Goal: Task Accomplishment & Management: Manage account settings

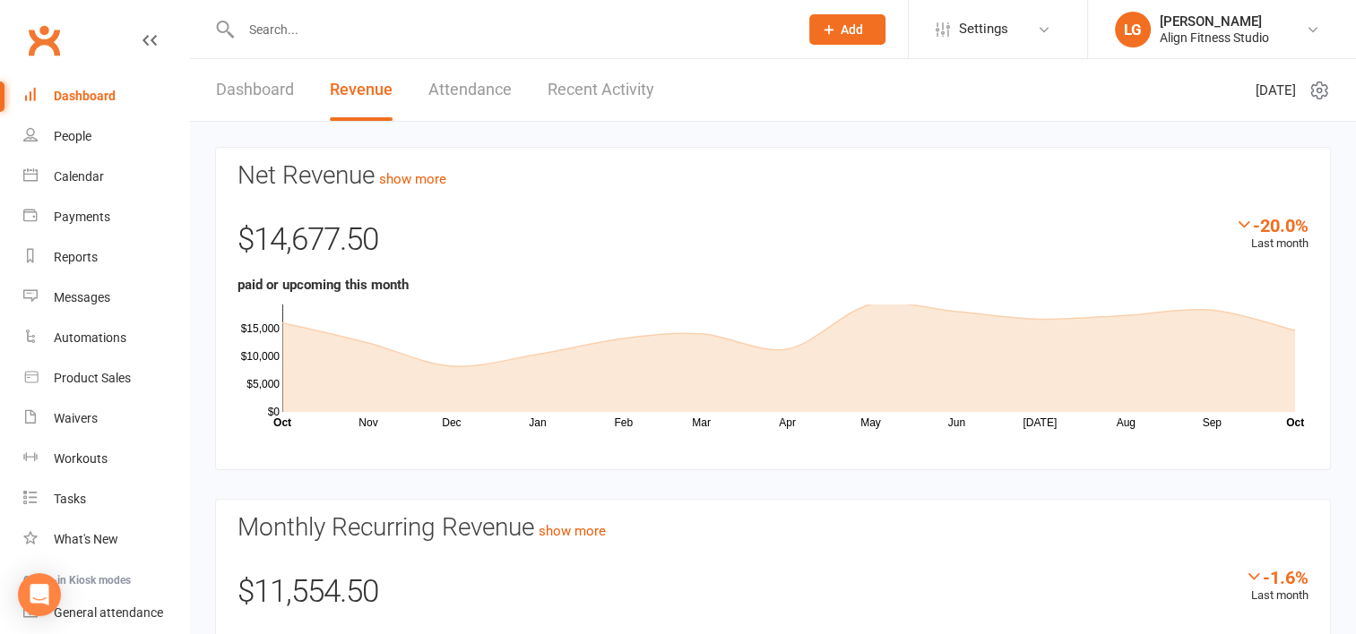
click at [240, 94] on link "Dashboard" at bounding box center [255, 90] width 78 height 62
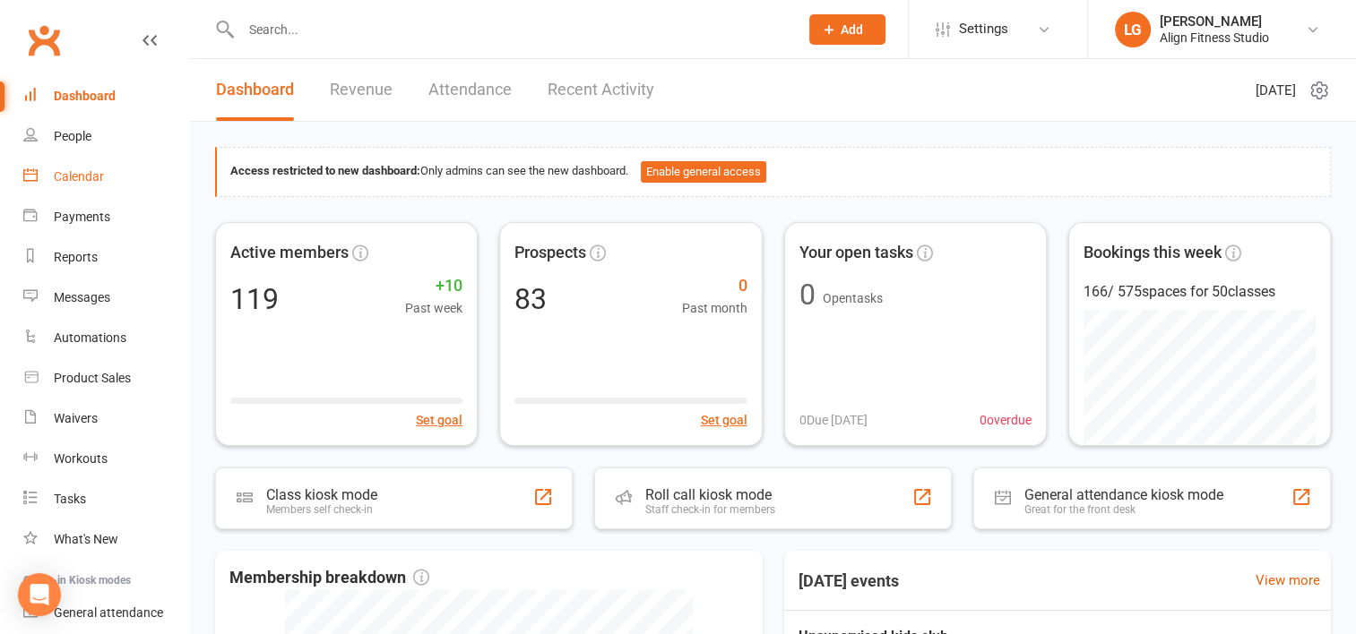
click at [88, 171] on div "Calendar" at bounding box center [79, 176] width 50 height 14
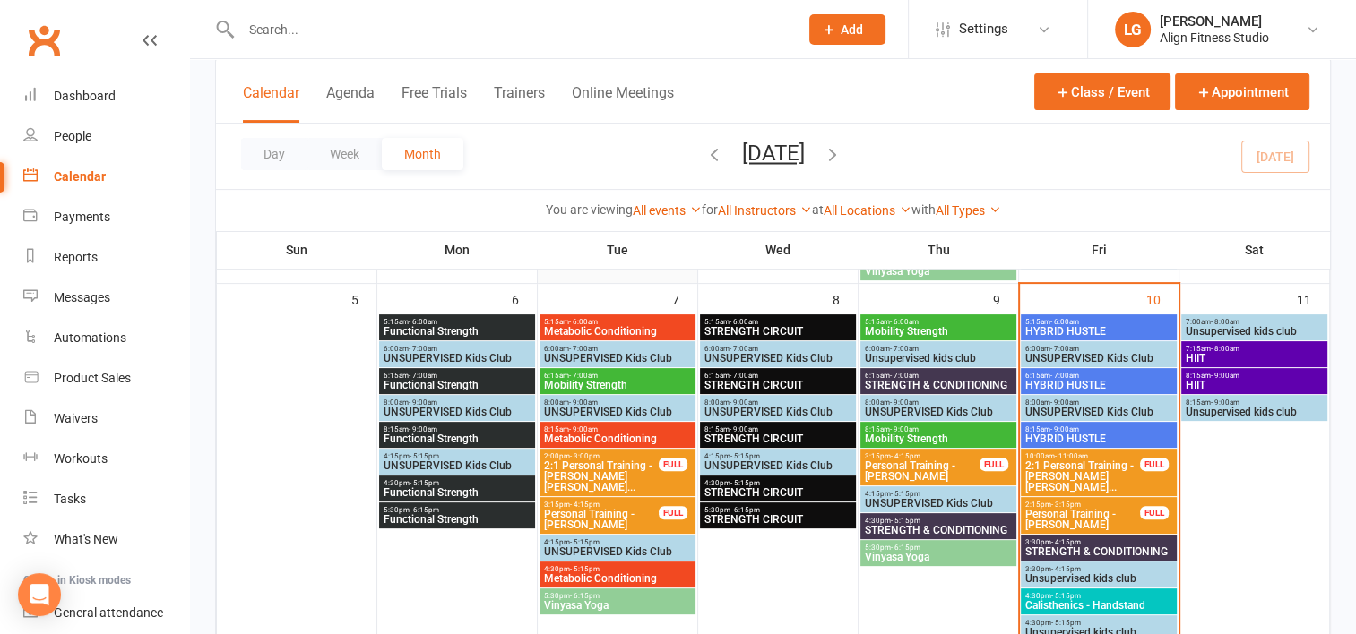
scroll to position [416, 0]
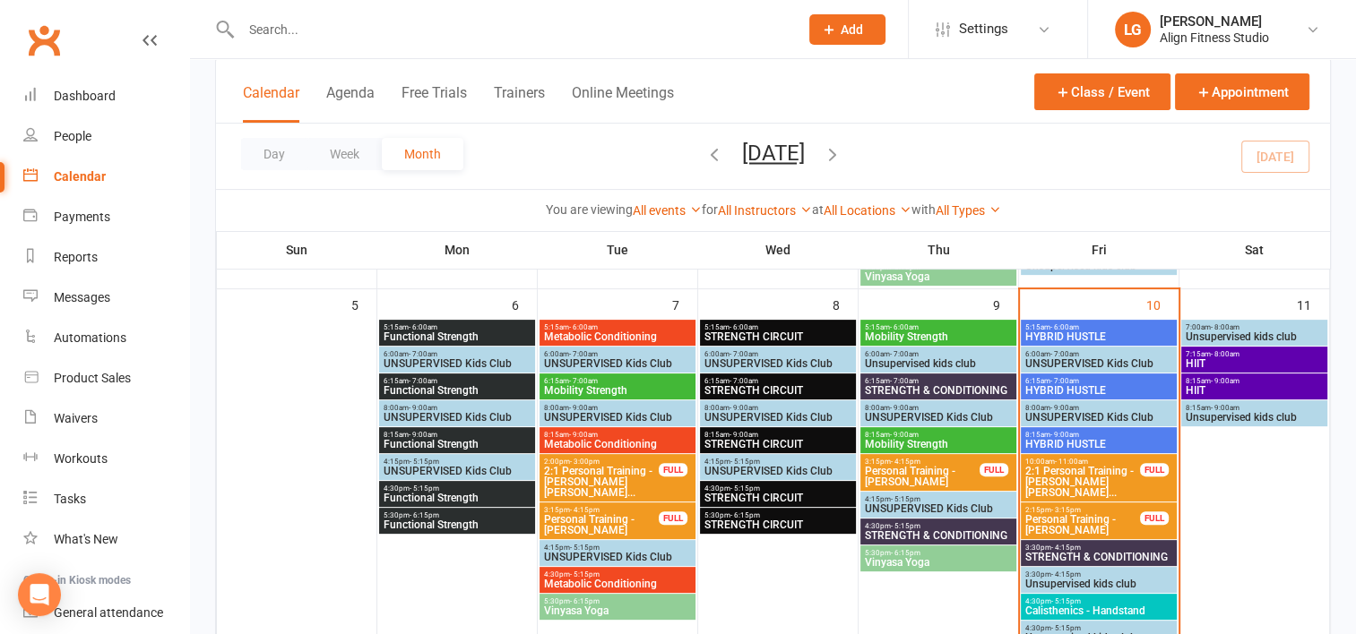
click at [1079, 329] on span "5:15am - 6:00am" at bounding box center [1098, 328] width 149 height 8
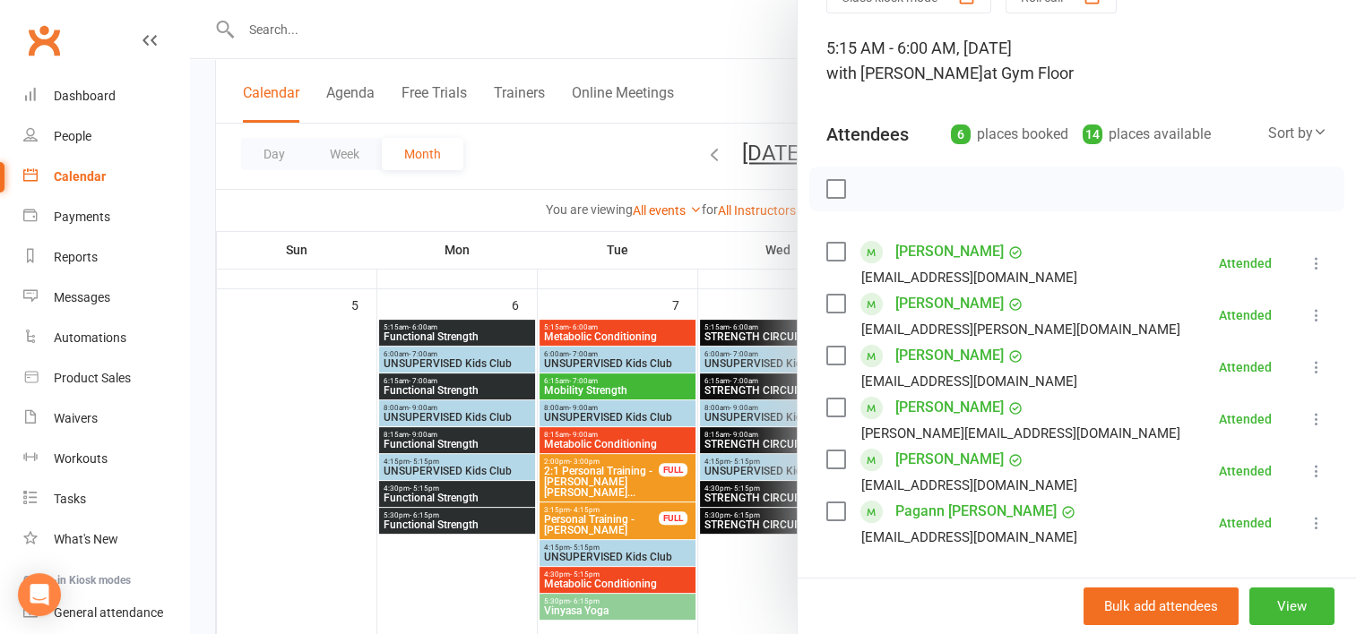
scroll to position [97, 0]
click at [706, 261] on div at bounding box center [773, 317] width 1166 height 634
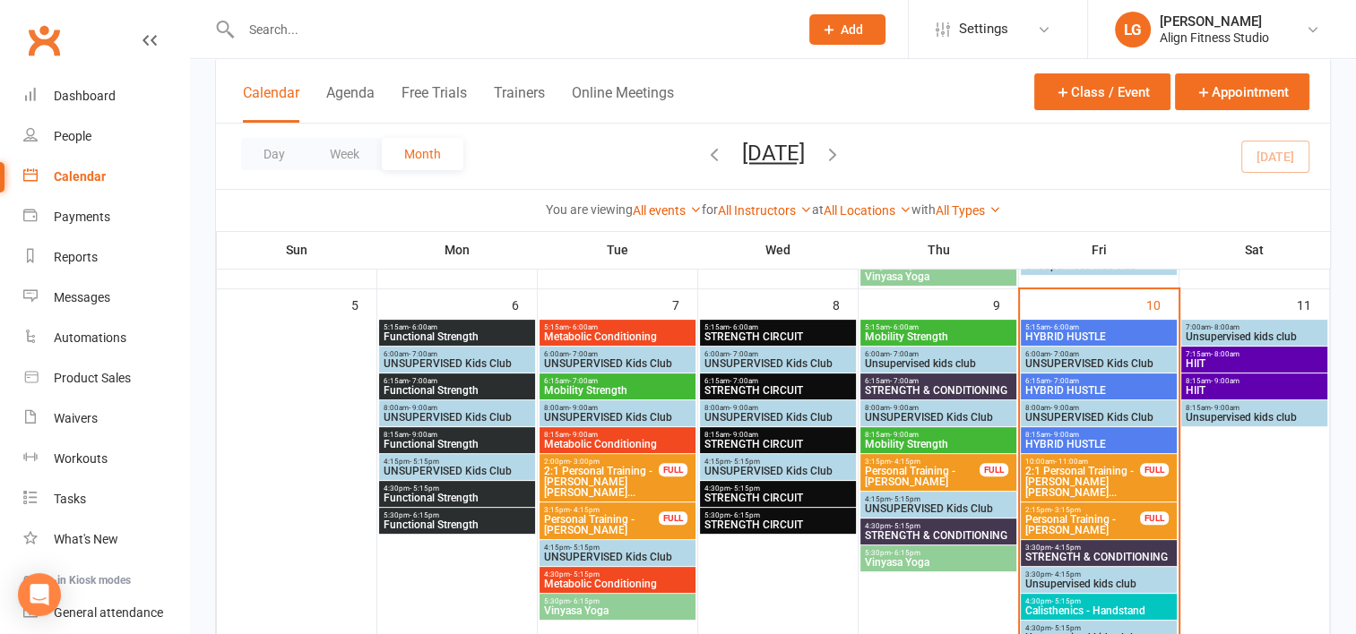
click at [1082, 385] on span "HYBRID HUSTLE" at bounding box center [1098, 390] width 149 height 11
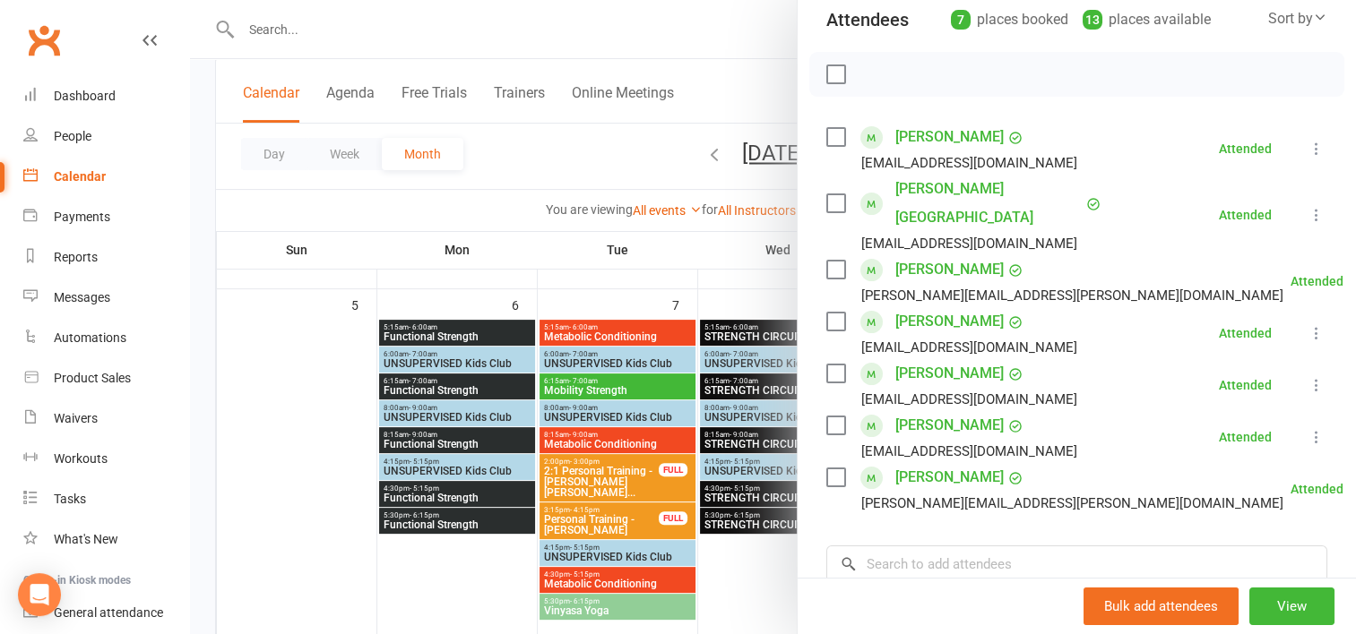
scroll to position [208, 0]
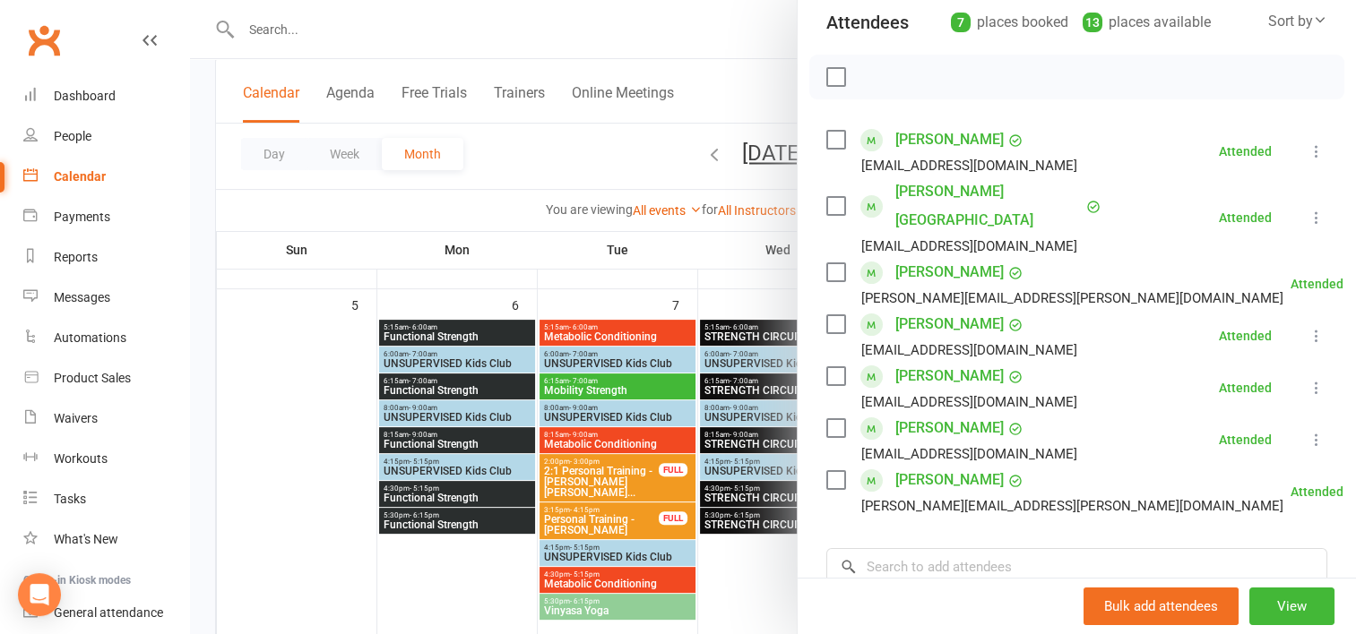
click at [703, 177] on div at bounding box center [773, 317] width 1166 height 634
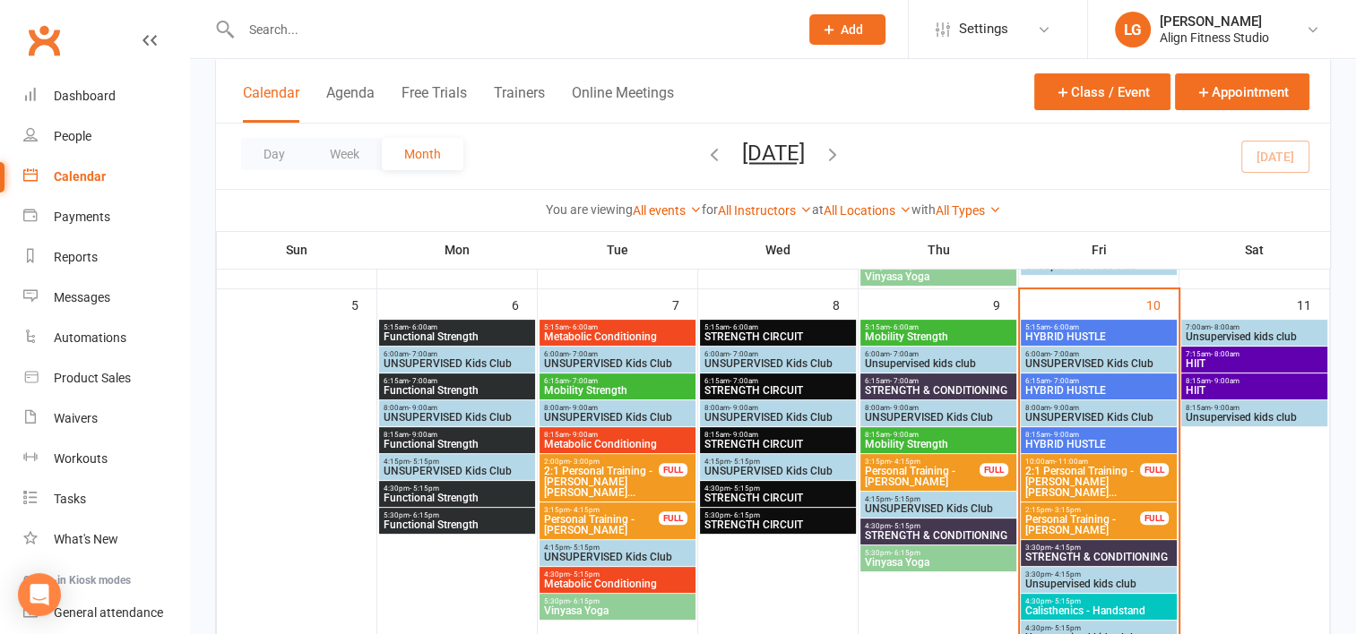
click at [1066, 436] on span "- 9:00am" at bounding box center [1064, 435] width 29 height 8
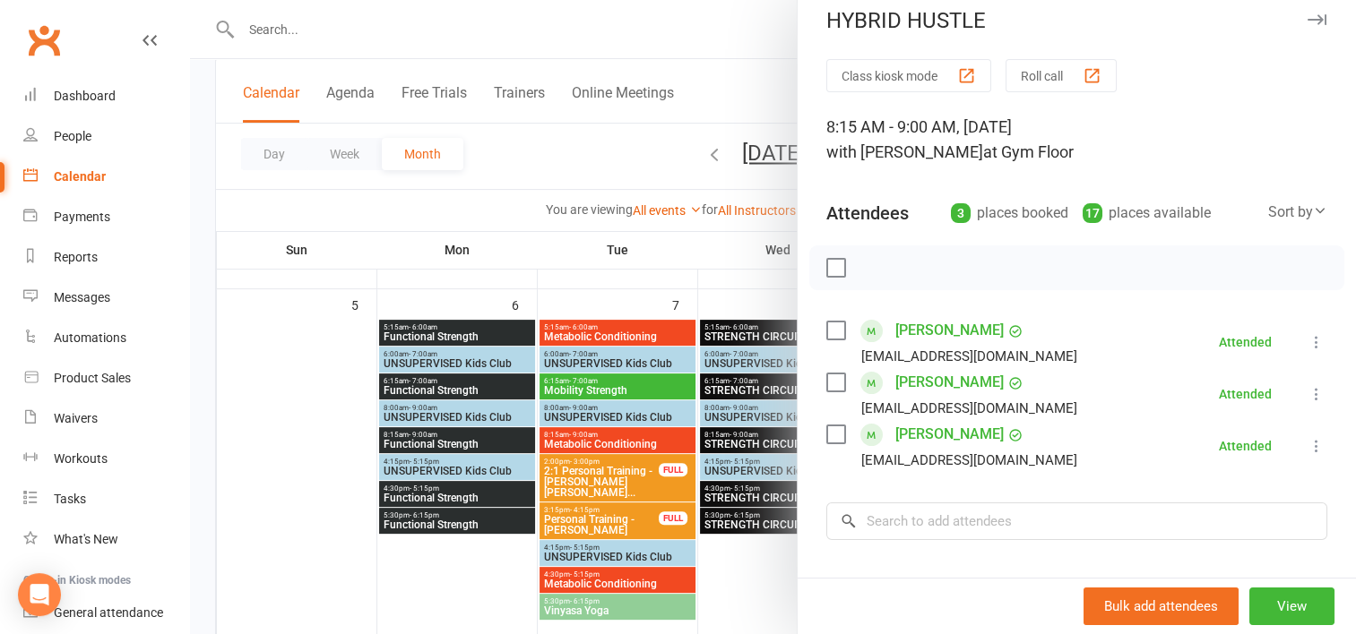
scroll to position [18, 0]
click at [705, 254] on div at bounding box center [773, 317] width 1166 height 634
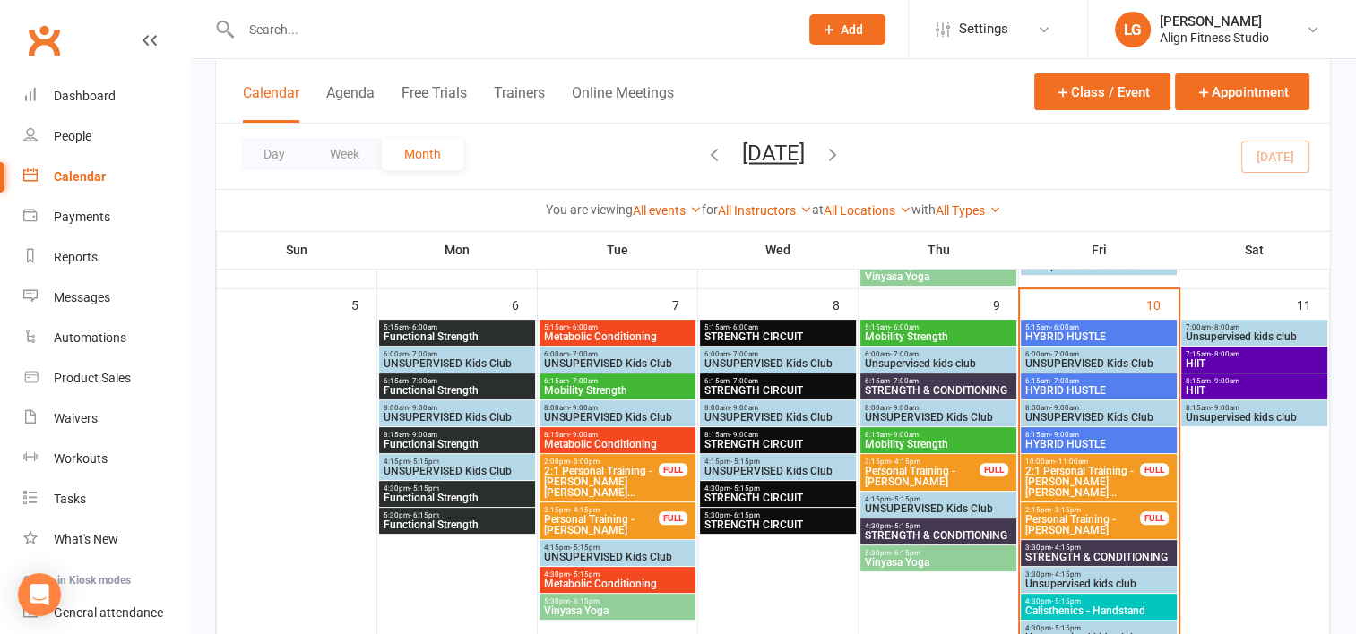
click at [1067, 516] on span "Personal Training - [PERSON_NAME]" at bounding box center [1082, 525] width 116 height 22
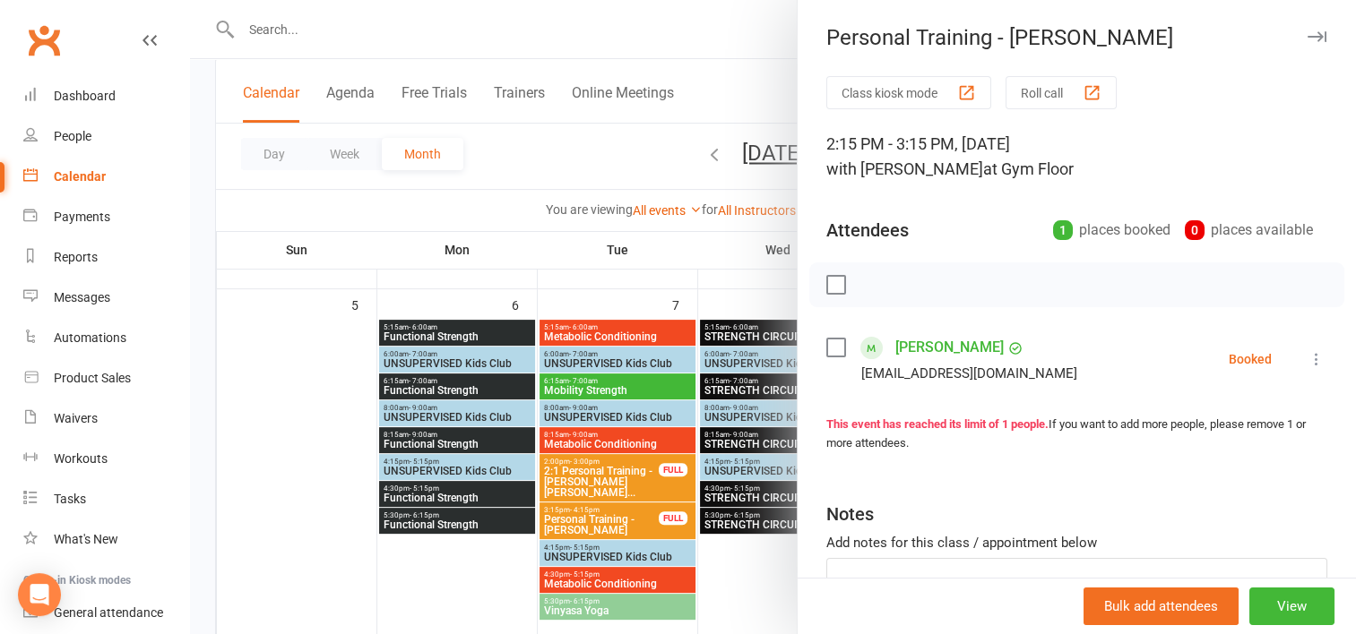
click at [1307, 351] on icon at bounding box center [1316, 359] width 18 height 18
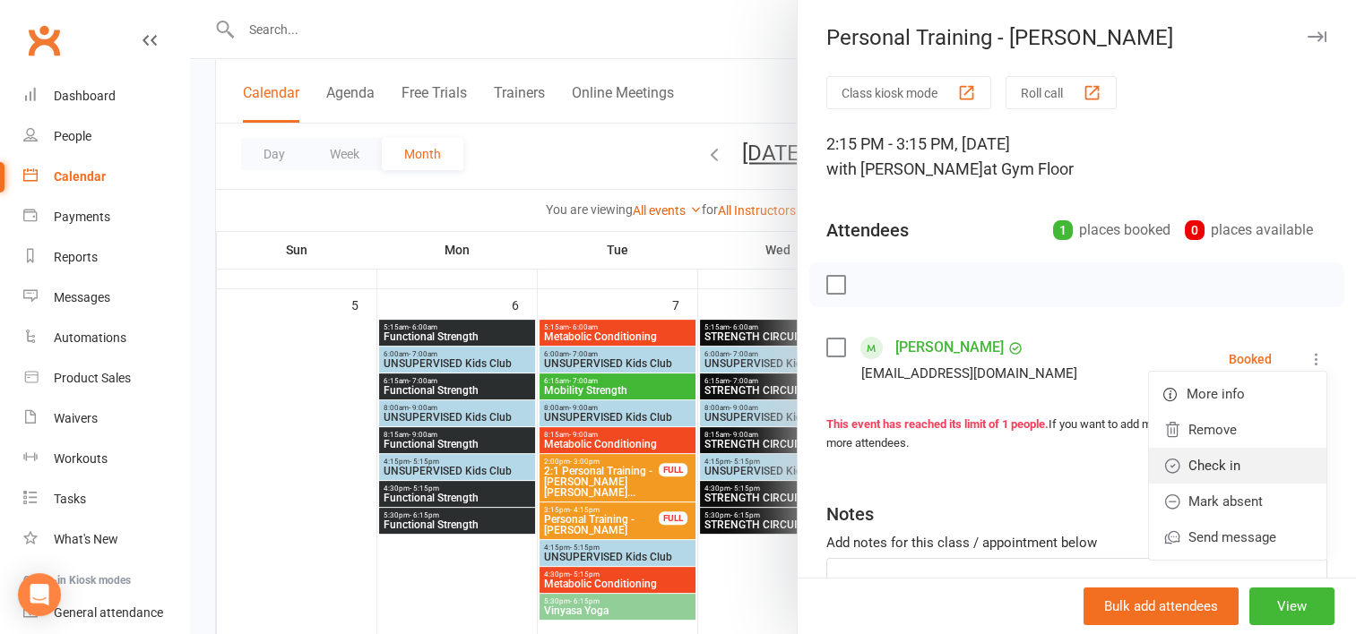
click at [1206, 473] on link "Check in" at bounding box center [1237, 466] width 177 height 36
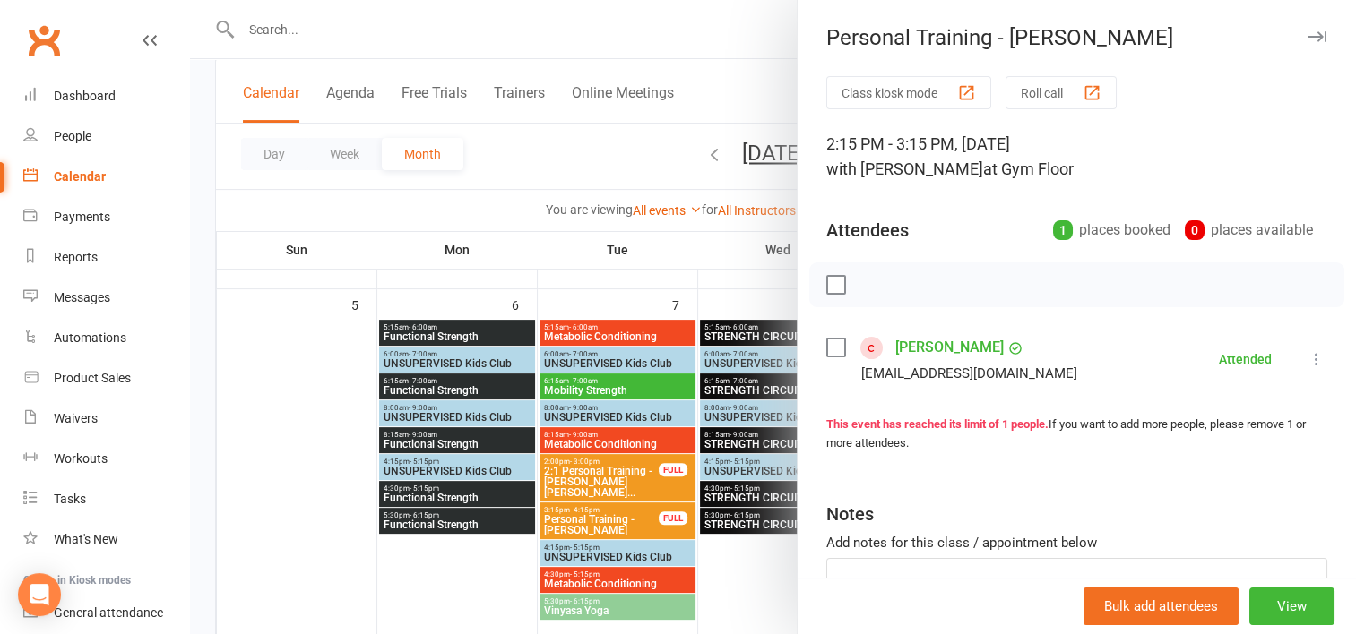
click at [727, 283] on div at bounding box center [773, 317] width 1166 height 634
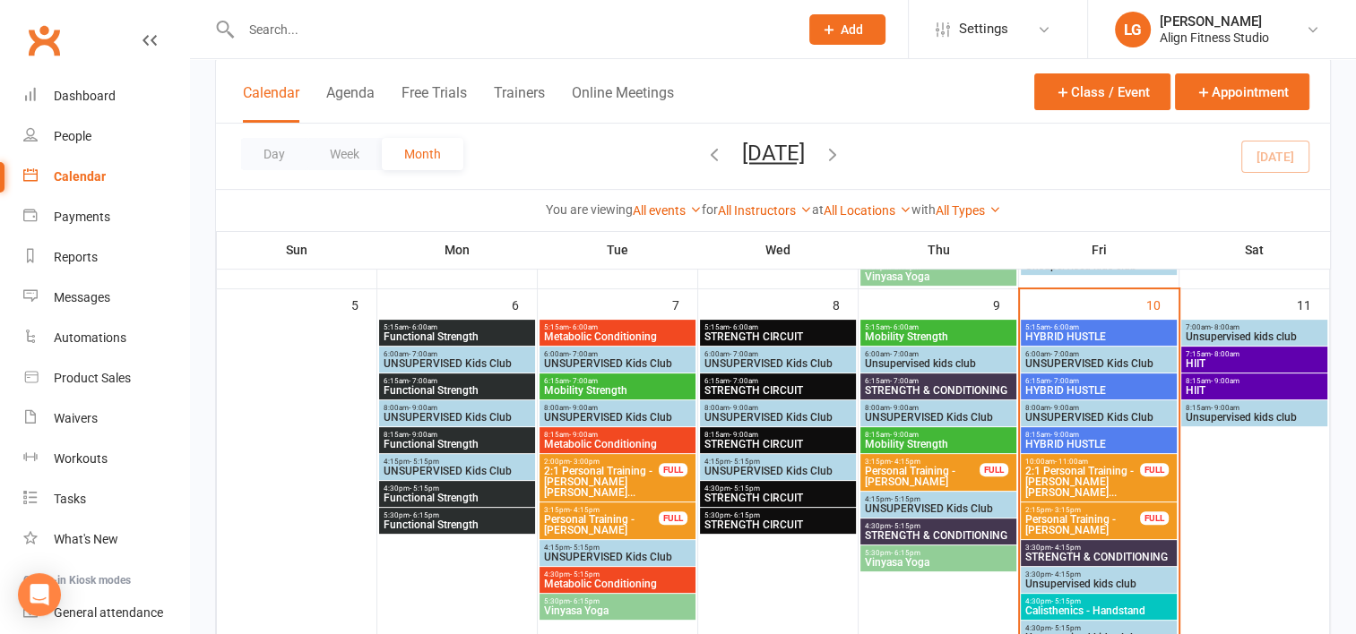
click at [1075, 466] on span "2:1 Personal Training - [PERSON_NAME] [PERSON_NAME]..." at bounding box center [1082, 482] width 116 height 32
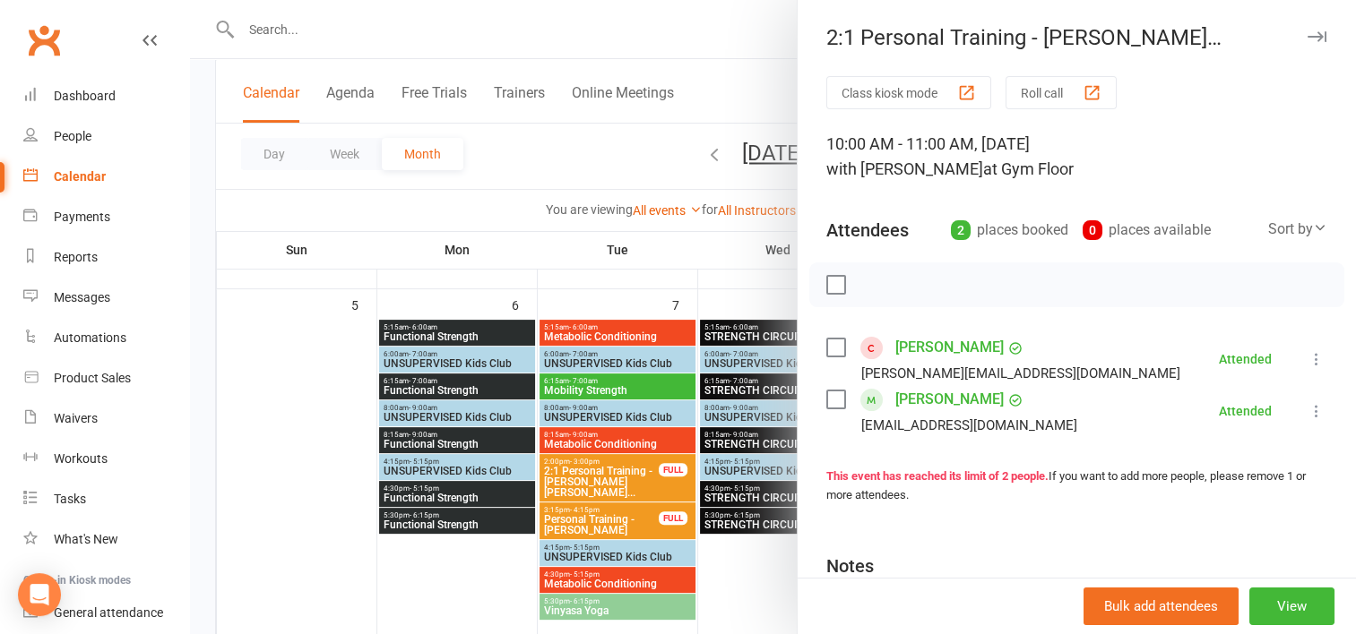
click at [720, 249] on div at bounding box center [773, 317] width 1166 height 634
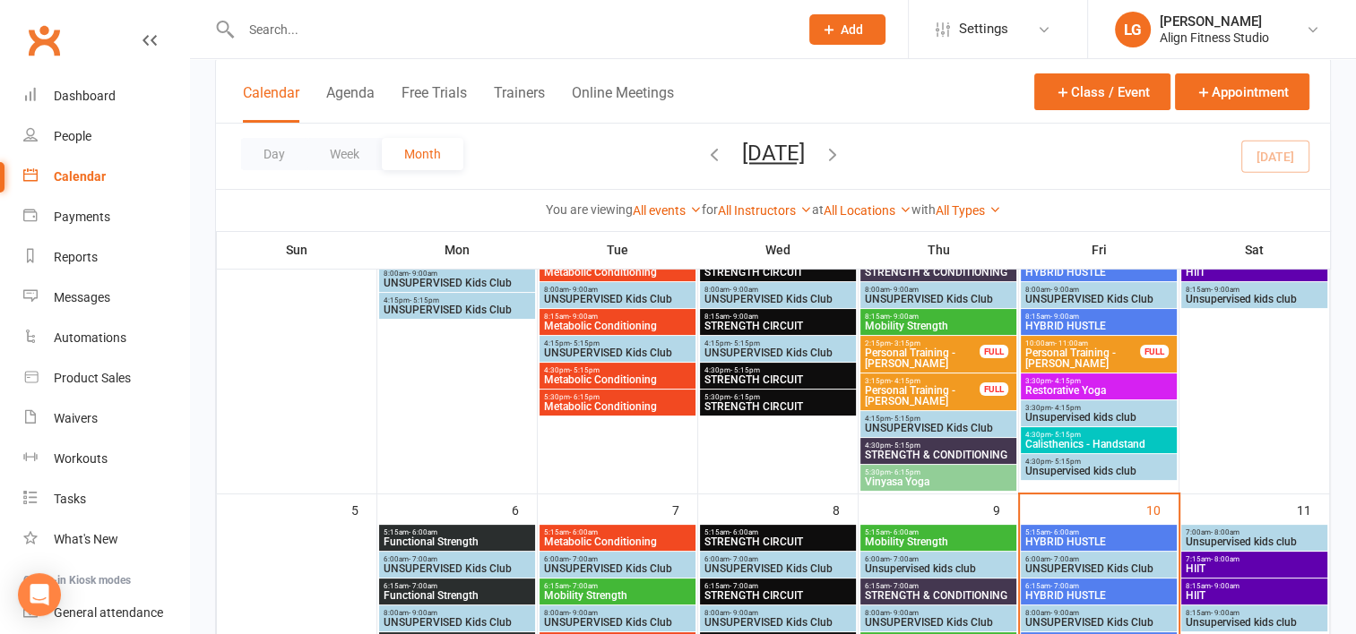
scroll to position [203, 0]
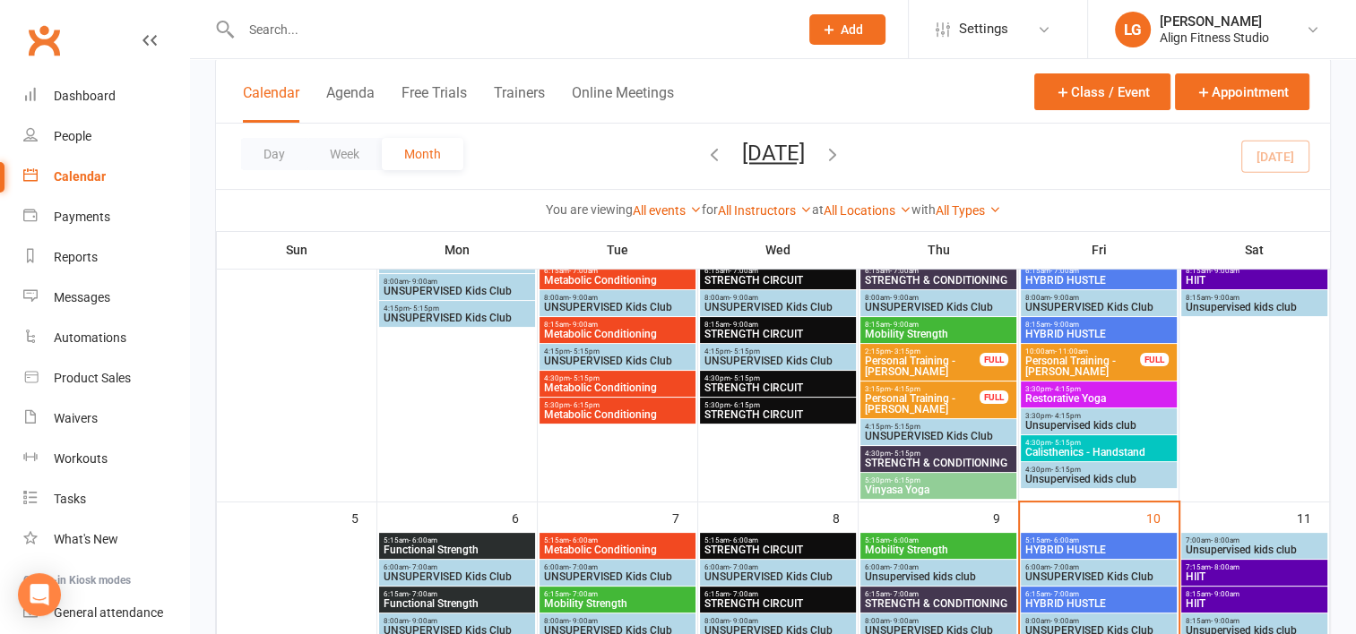
click at [1074, 366] on span "Personal Training - [PERSON_NAME]" at bounding box center [1082, 367] width 116 height 22
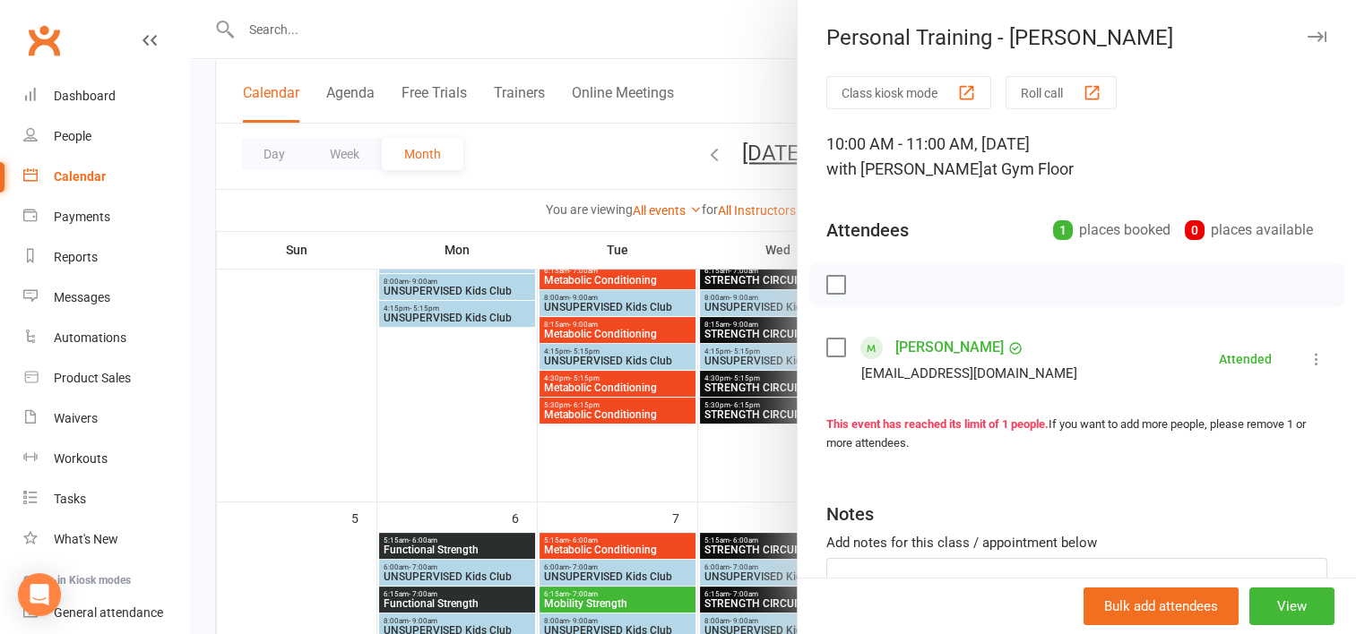
click at [772, 473] on div at bounding box center [773, 317] width 1166 height 634
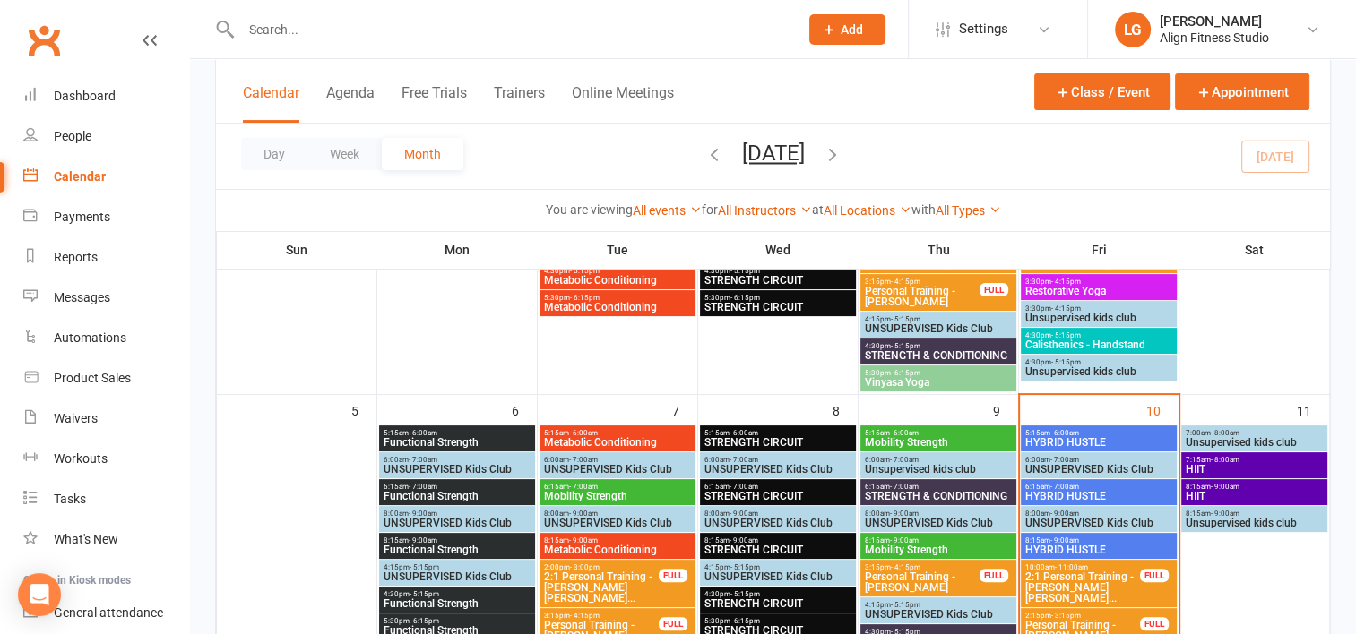
scroll to position [342, 0]
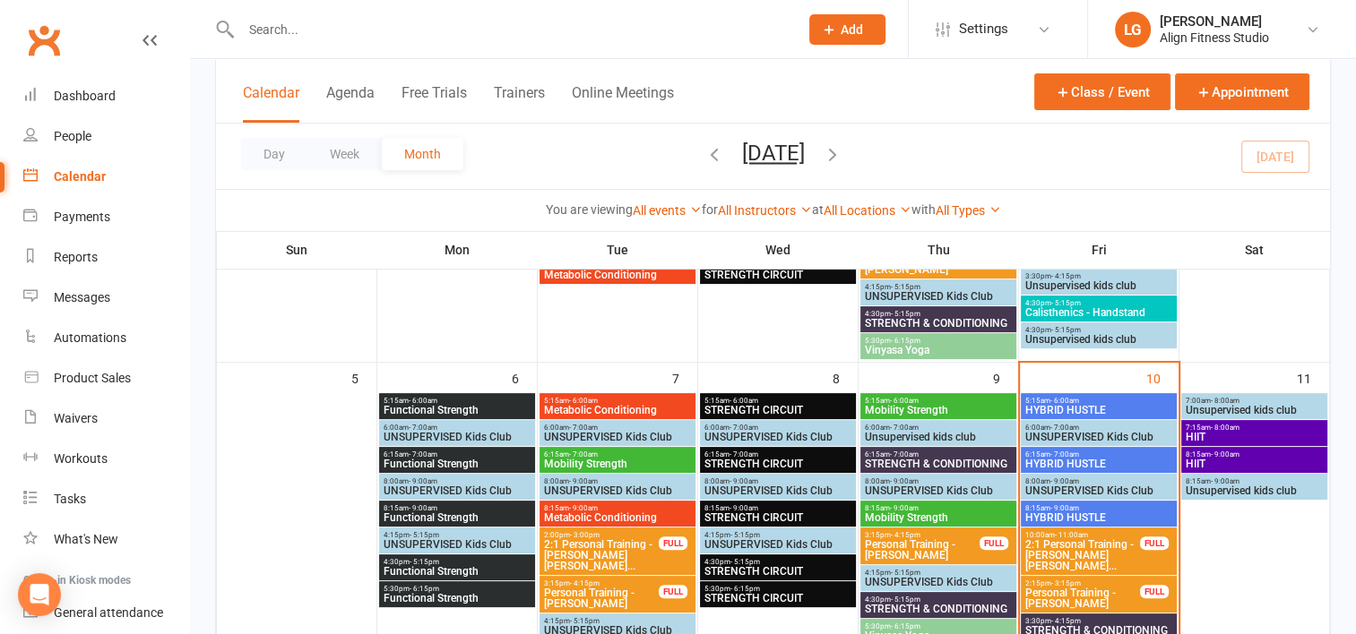
click at [592, 548] on span "2:1 Personal Training - [PERSON_NAME] [PERSON_NAME]..." at bounding box center [601, 555] width 116 height 32
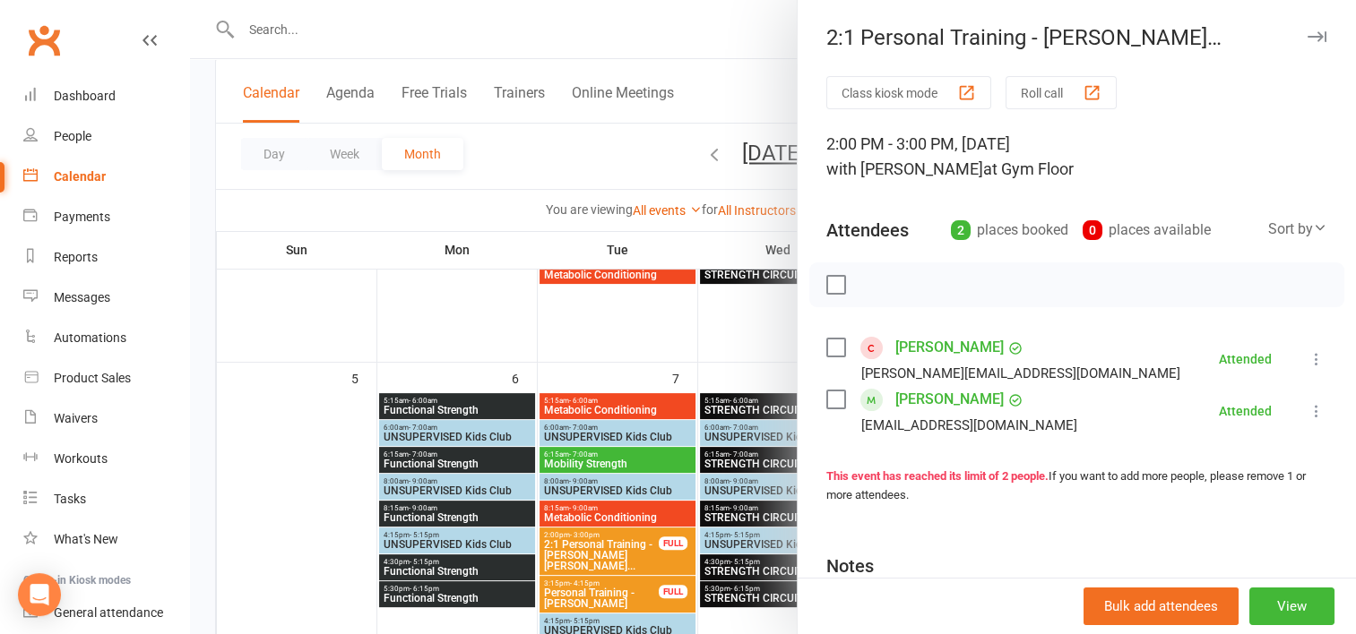
click at [755, 350] on div at bounding box center [773, 317] width 1166 height 634
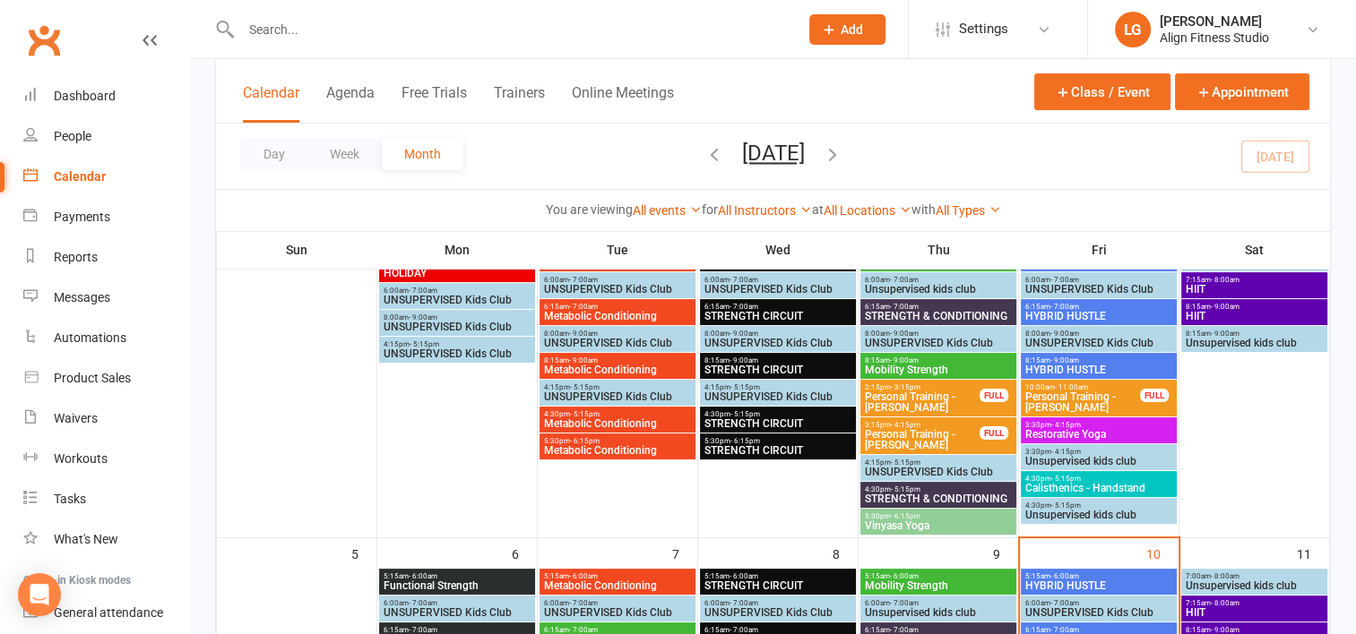
scroll to position [29, 0]
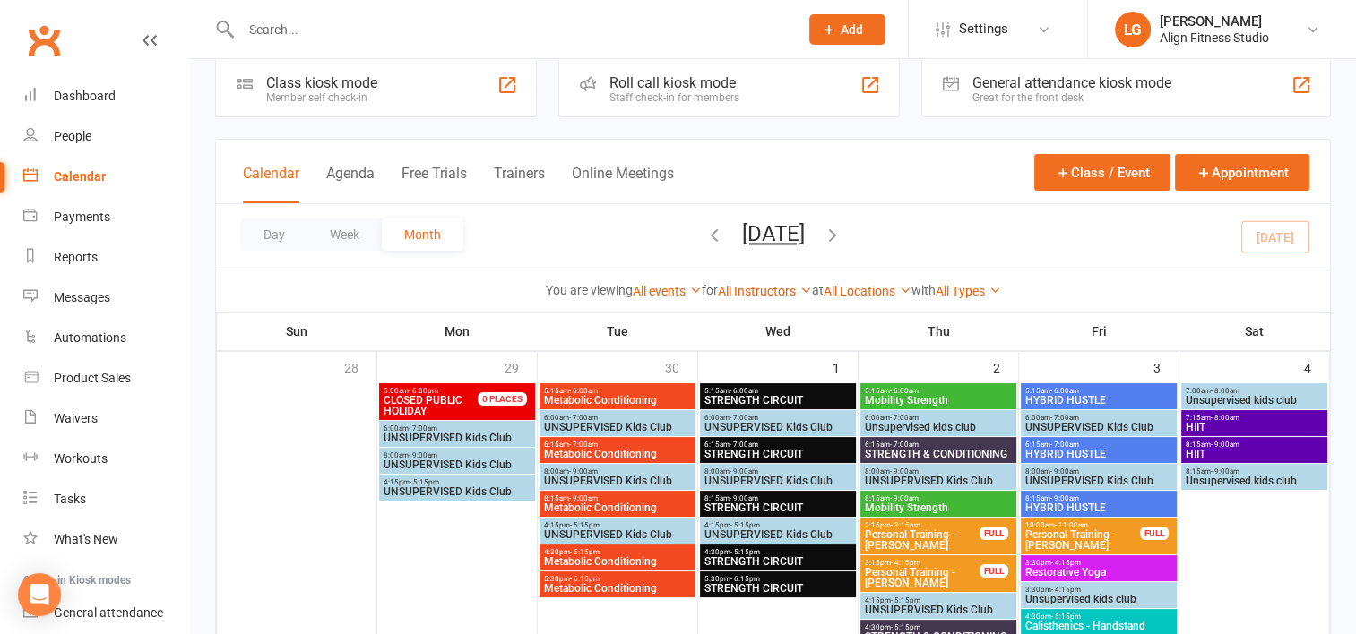
click at [704, 235] on icon "button" at bounding box center [714, 235] width 20 height 20
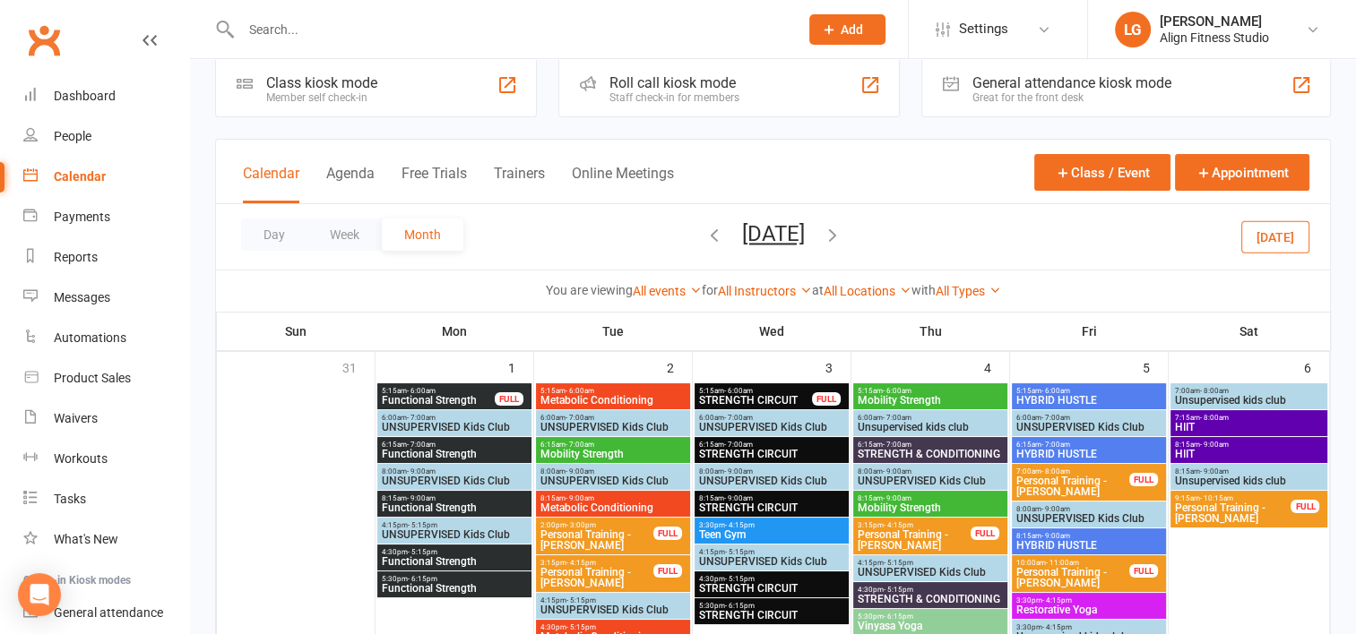
click at [1073, 490] on span "Personal Training - [PERSON_NAME]" at bounding box center [1072, 487] width 115 height 22
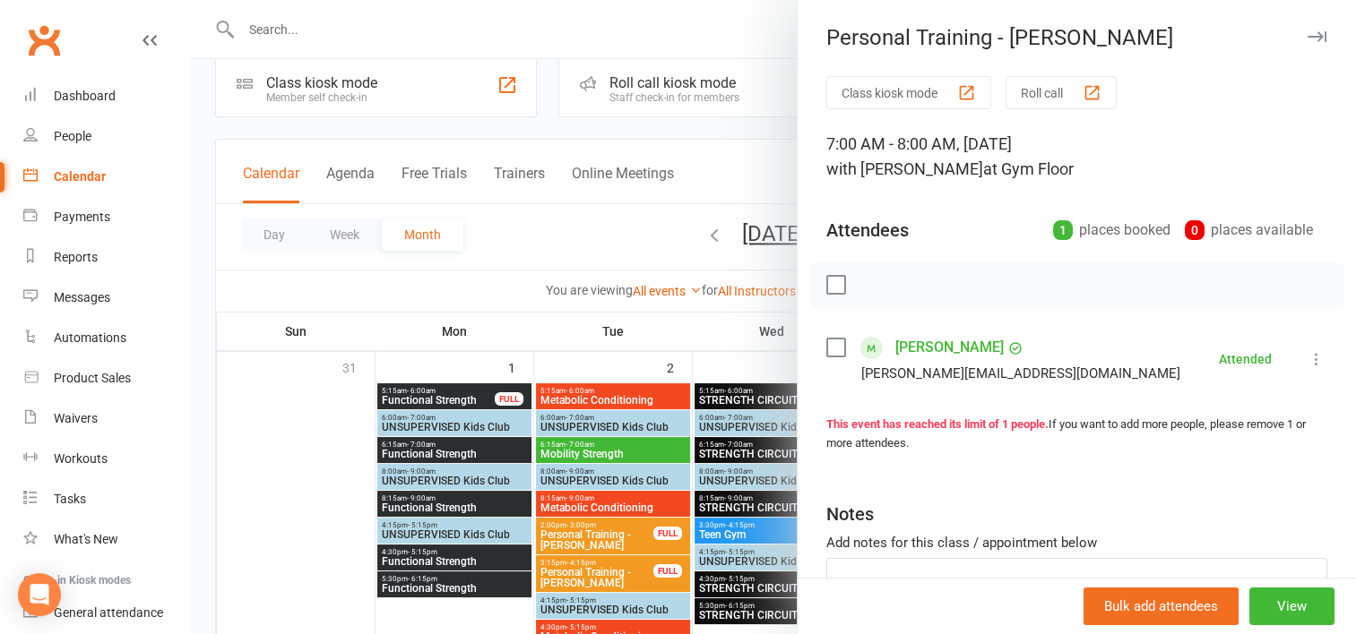
click at [743, 368] on div at bounding box center [773, 317] width 1166 height 634
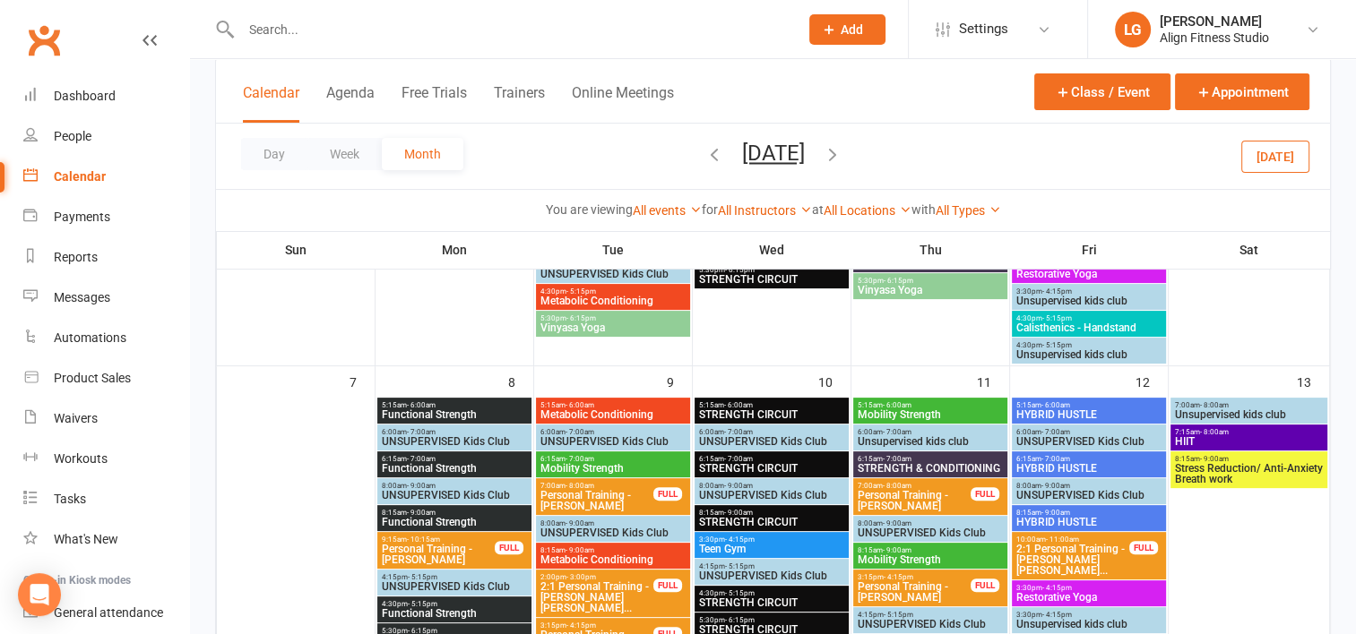
scroll to position [366, 0]
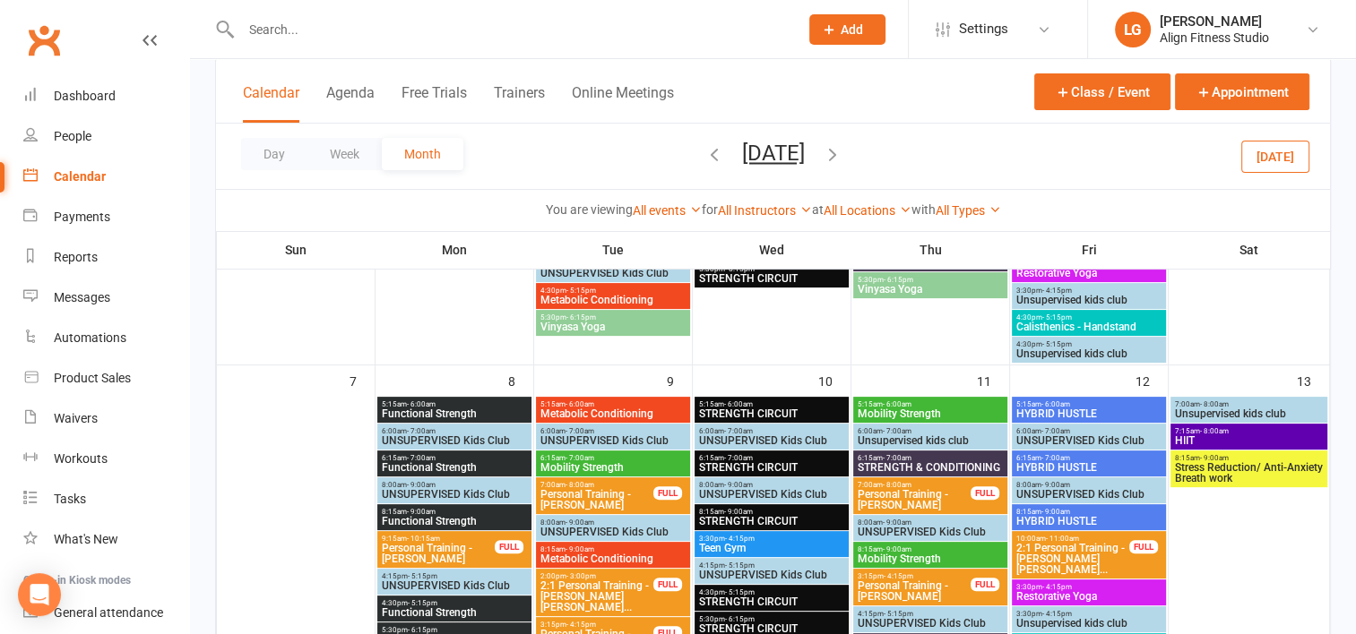
click at [1063, 553] on span "2:1 Personal Training - [PERSON_NAME] [PERSON_NAME]..." at bounding box center [1072, 559] width 115 height 32
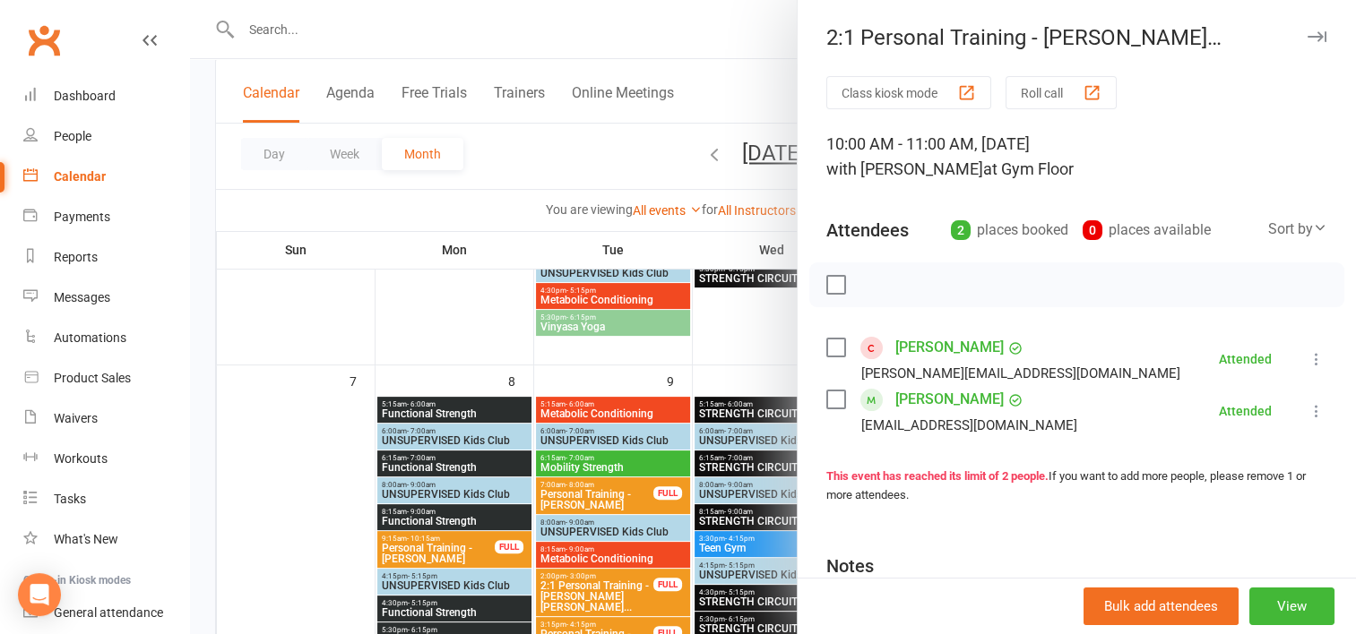
click at [743, 327] on div at bounding box center [773, 317] width 1166 height 634
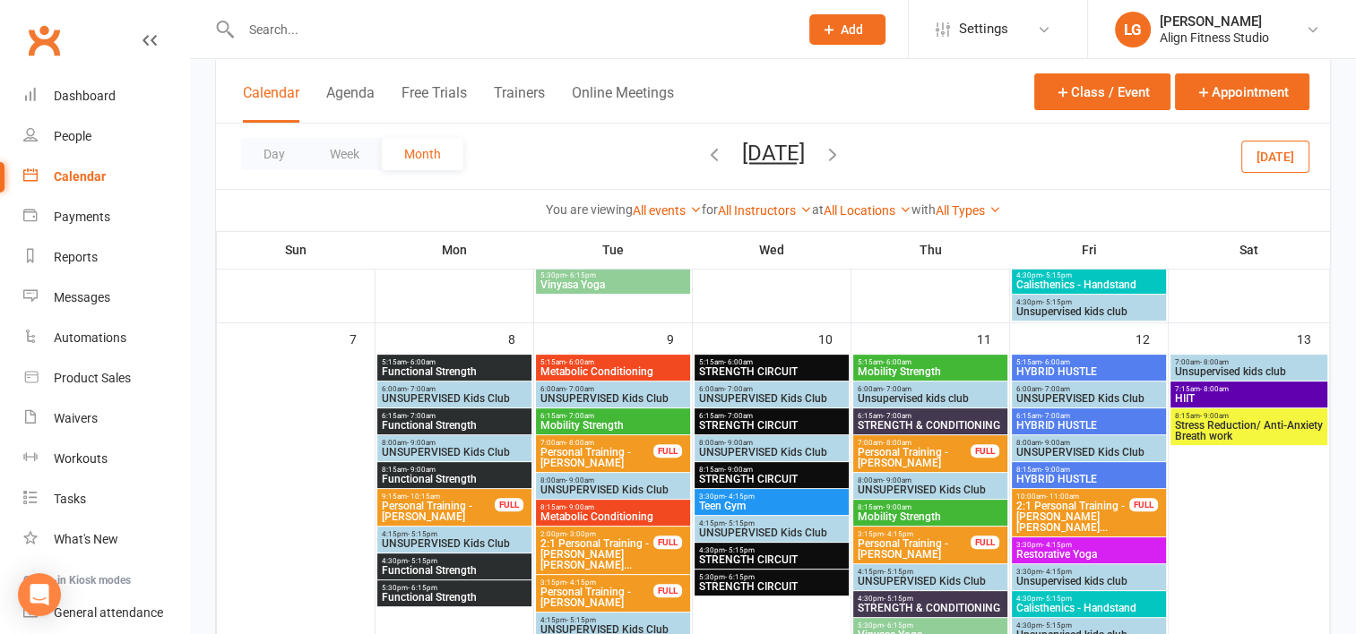
scroll to position [407, 0]
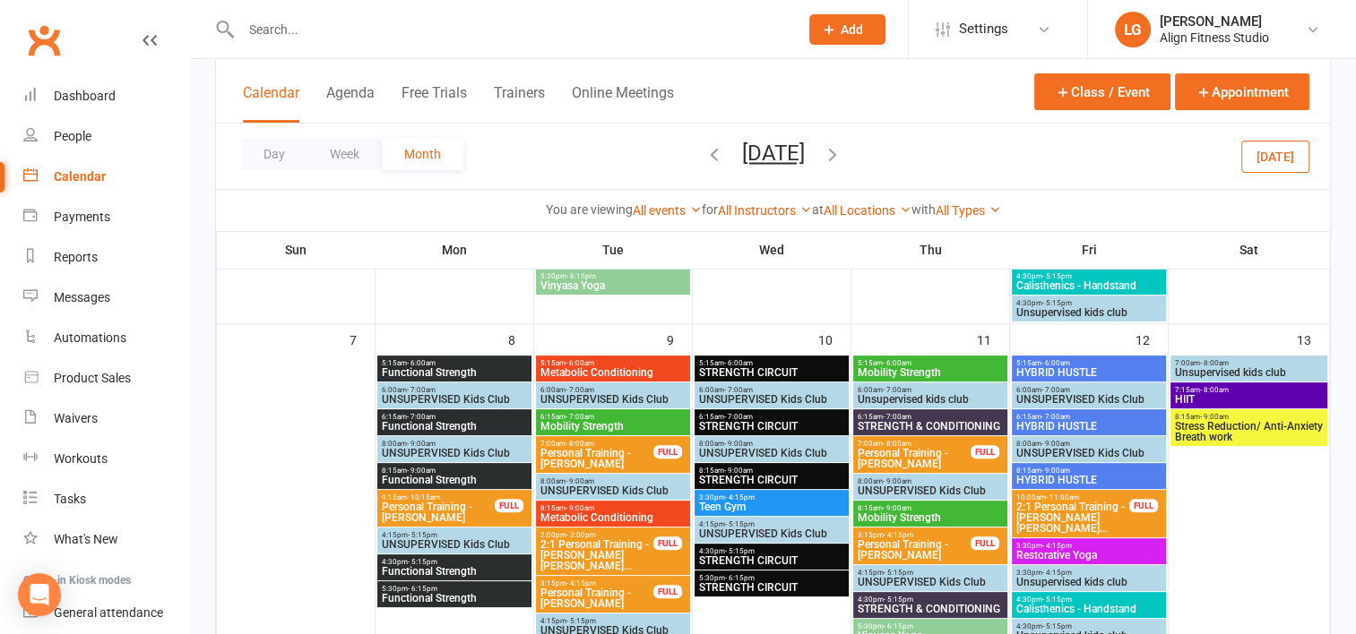
click at [617, 542] on span "2:1 Personal Training - [PERSON_NAME] [PERSON_NAME]..." at bounding box center [596, 555] width 115 height 32
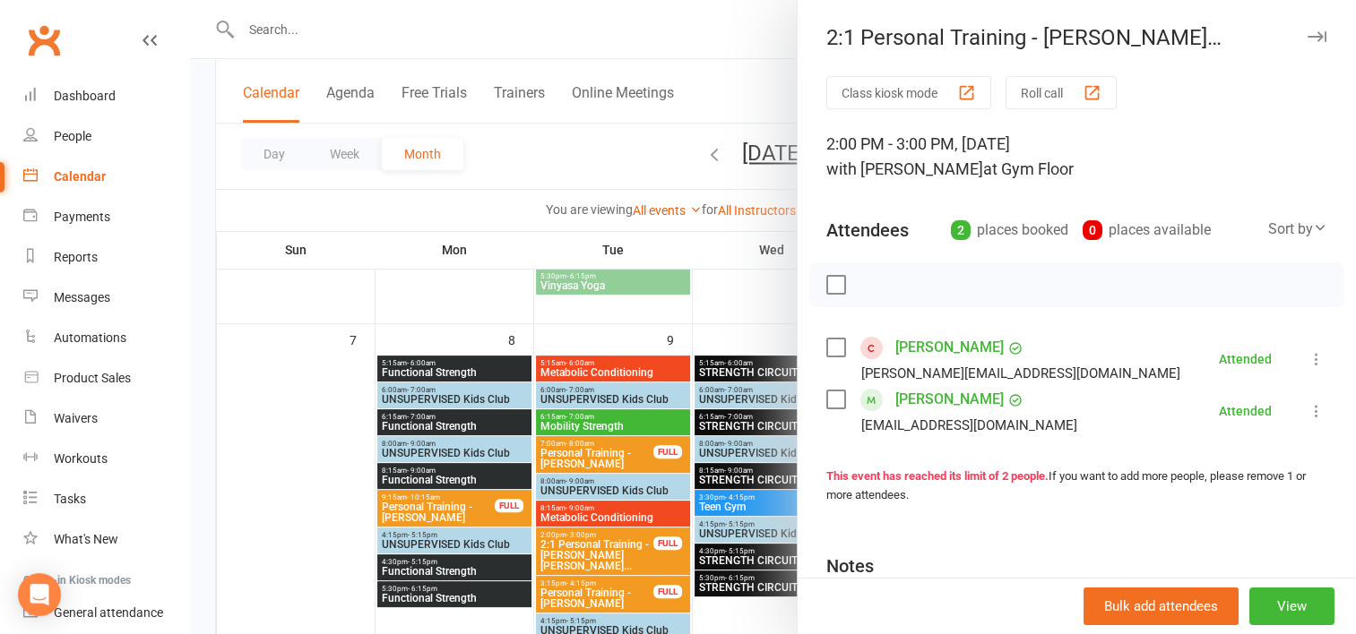
click at [735, 281] on div at bounding box center [773, 317] width 1166 height 634
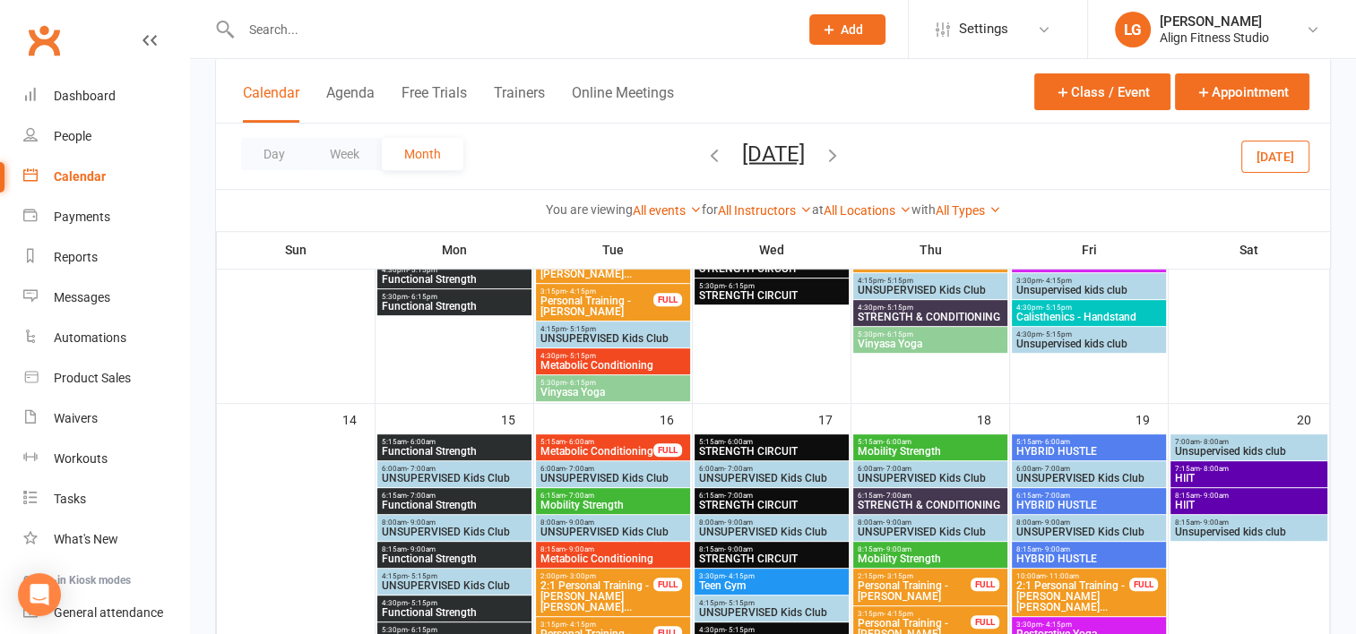
scroll to position [701, 0]
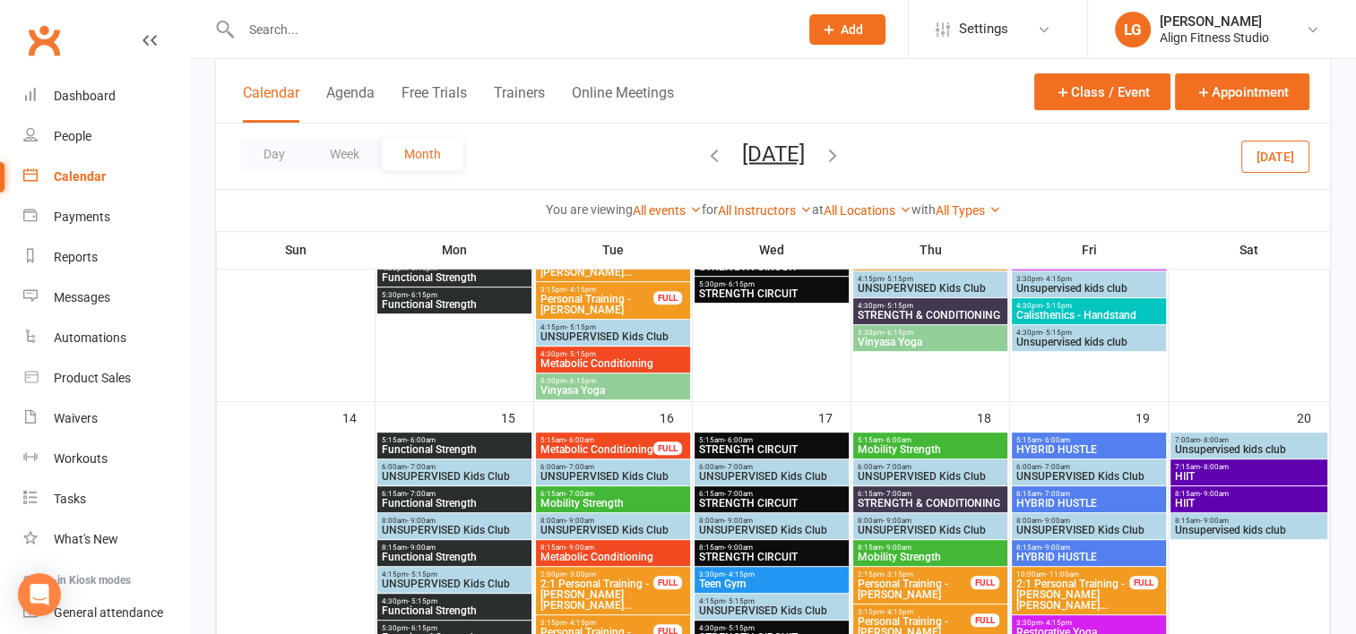
click at [578, 599] on span "2:1 Personal Training - [PERSON_NAME] [PERSON_NAME]..." at bounding box center [596, 595] width 115 height 32
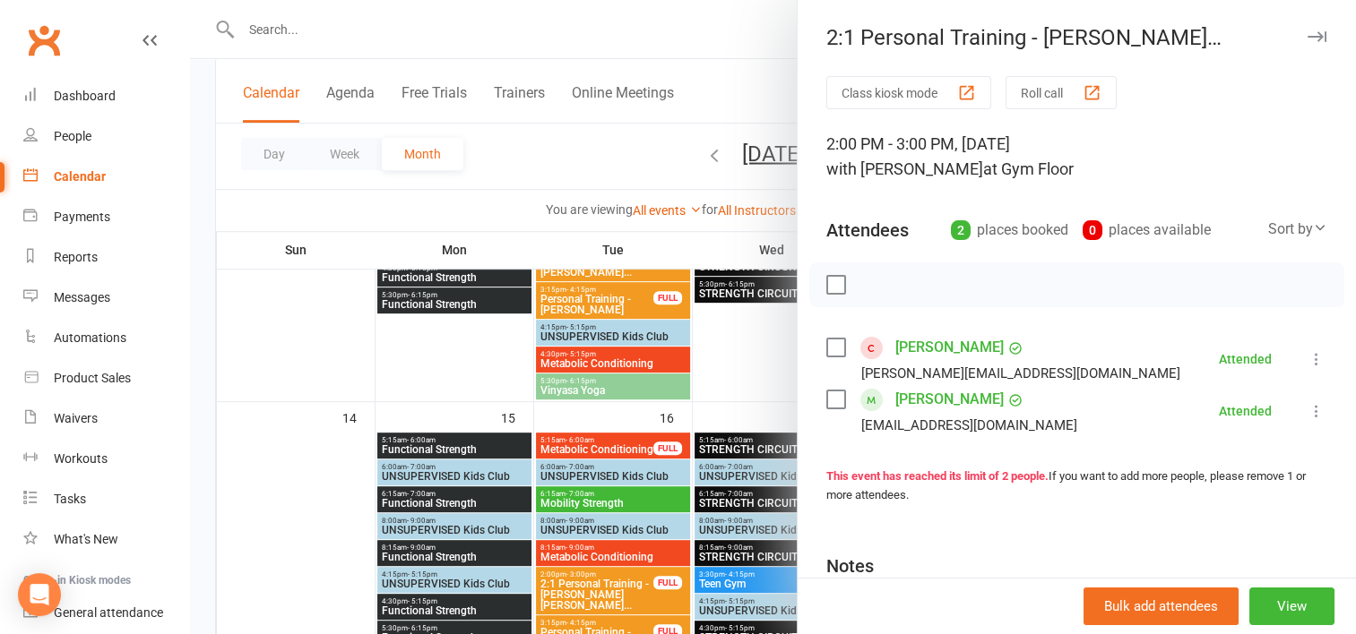
click at [608, 417] on div at bounding box center [773, 317] width 1166 height 634
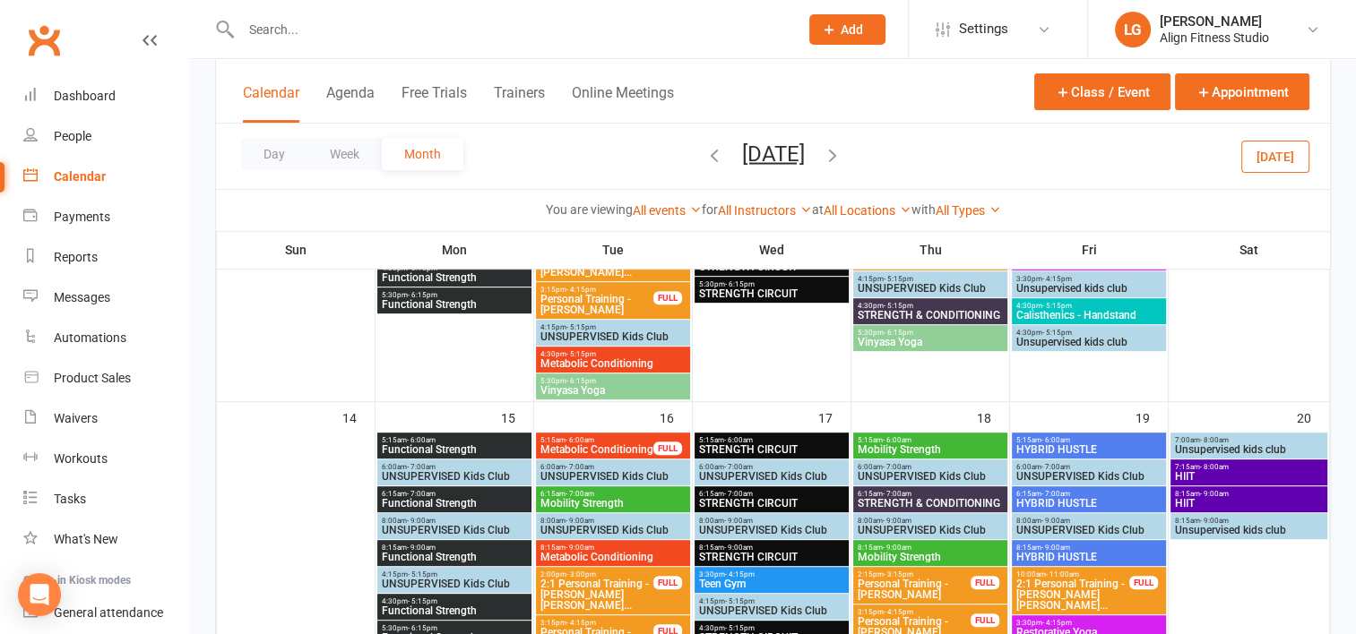
click at [1057, 584] on span "2:1 Personal Training - [PERSON_NAME] [PERSON_NAME]..." at bounding box center [1072, 595] width 115 height 32
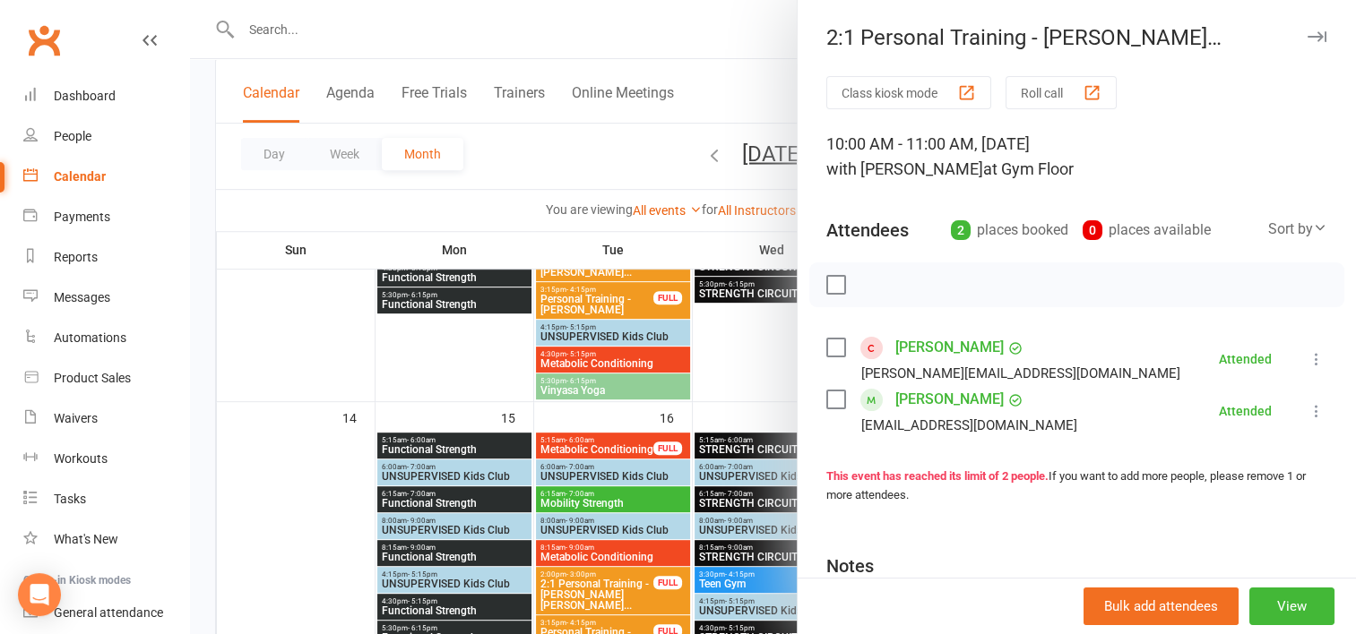
click at [728, 358] on div at bounding box center [773, 317] width 1166 height 634
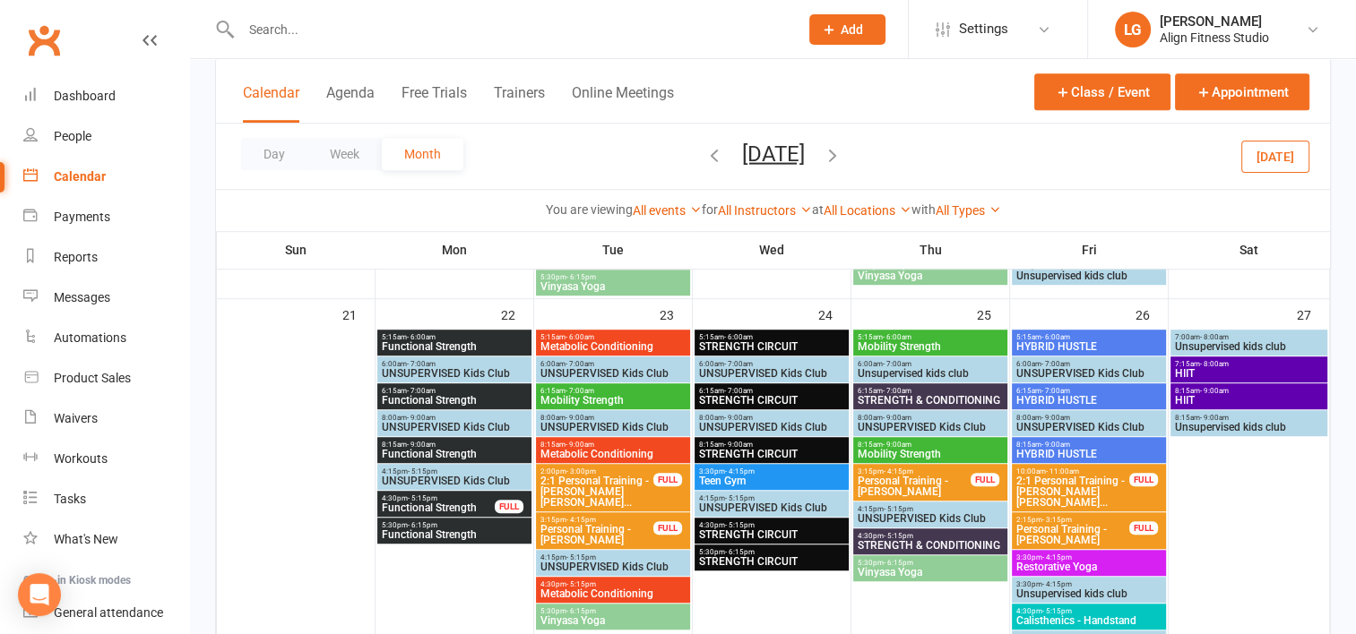
scroll to position [1163, 0]
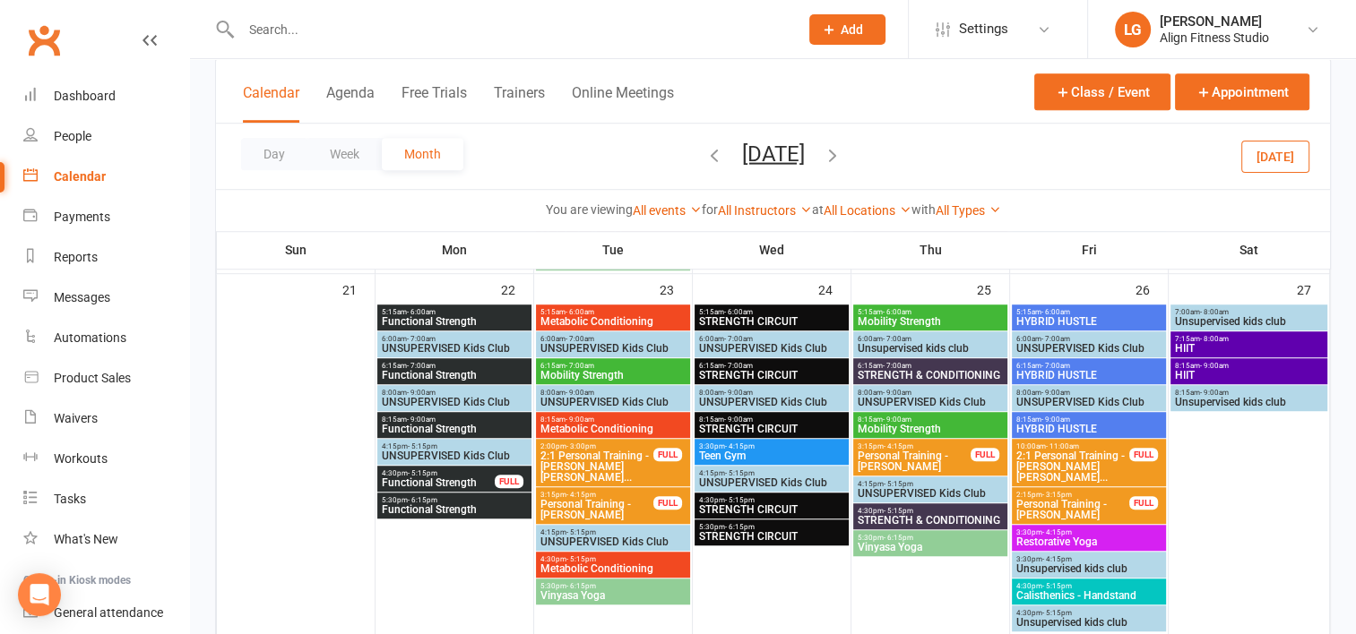
click at [587, 465] on span "2:1 Personal Training - [PERSON_NAME] [PERSON_NAME]..." at bounding box center [596, 467] width 115 height 32
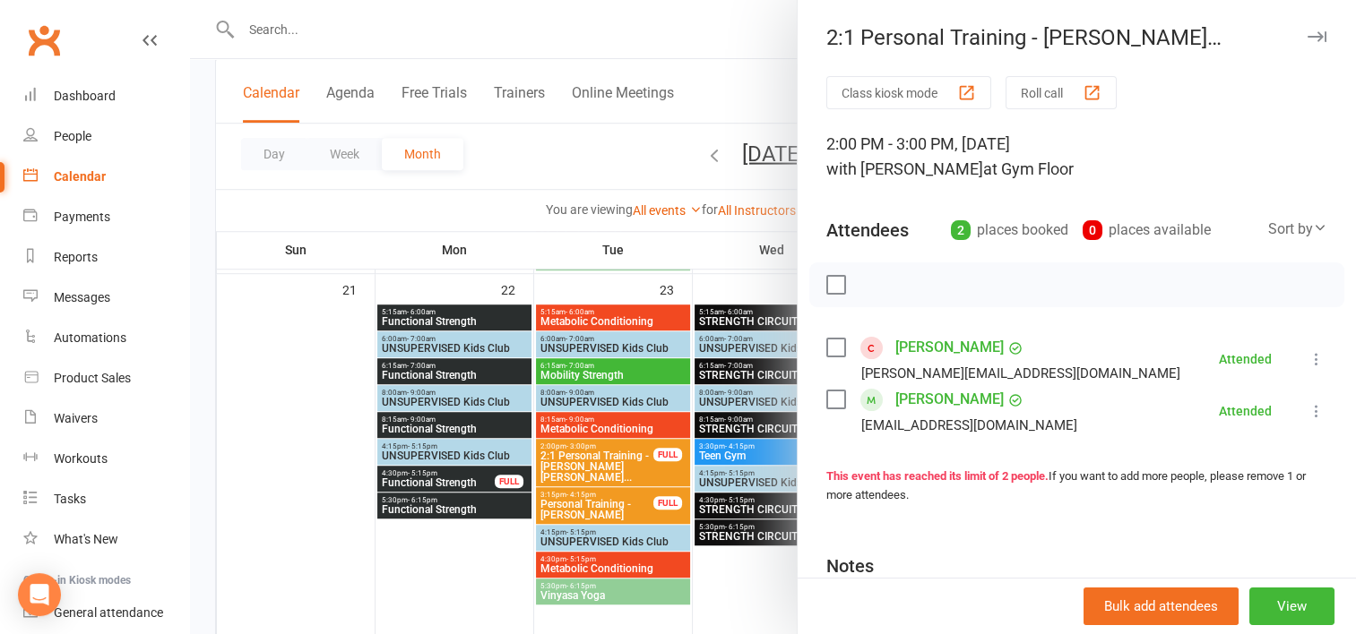
click at [765, 293] on div at bounding box center [773, 317] width 1166 height 634
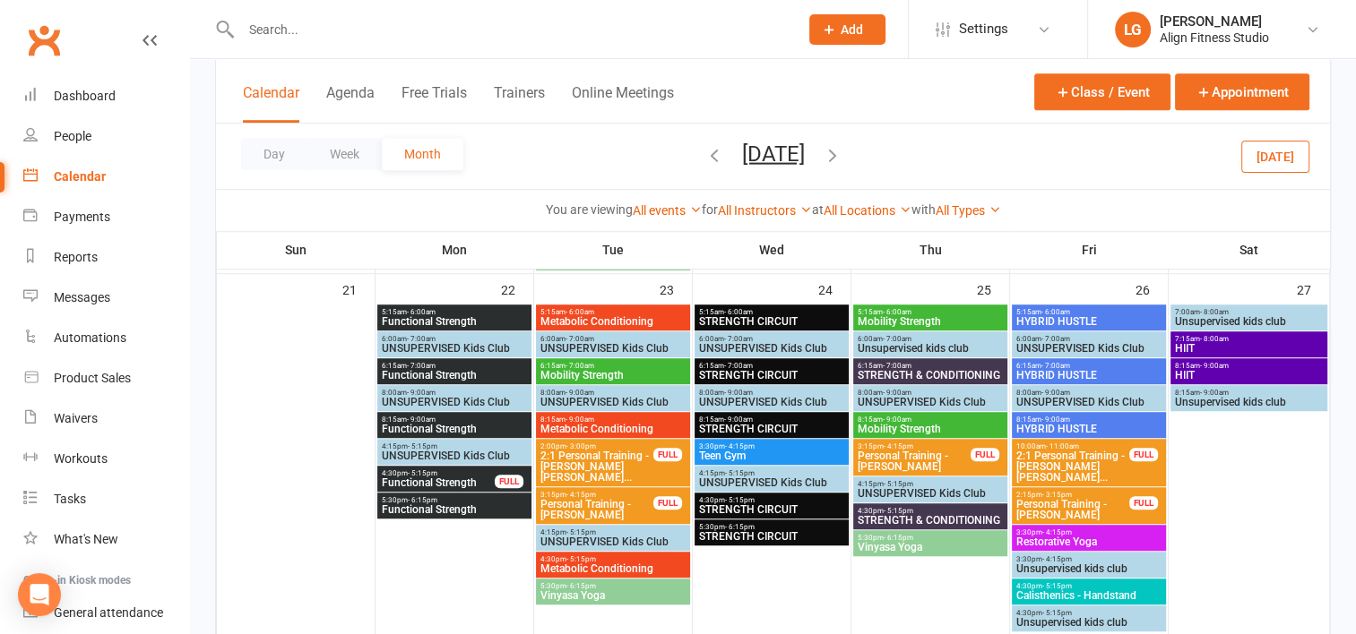
click at [1060, 451] on span "2:1 Personal Training - [PERSON_NAME] [PERSON_NAME]..." at bounding box center [1072, 467] width 115 height 32
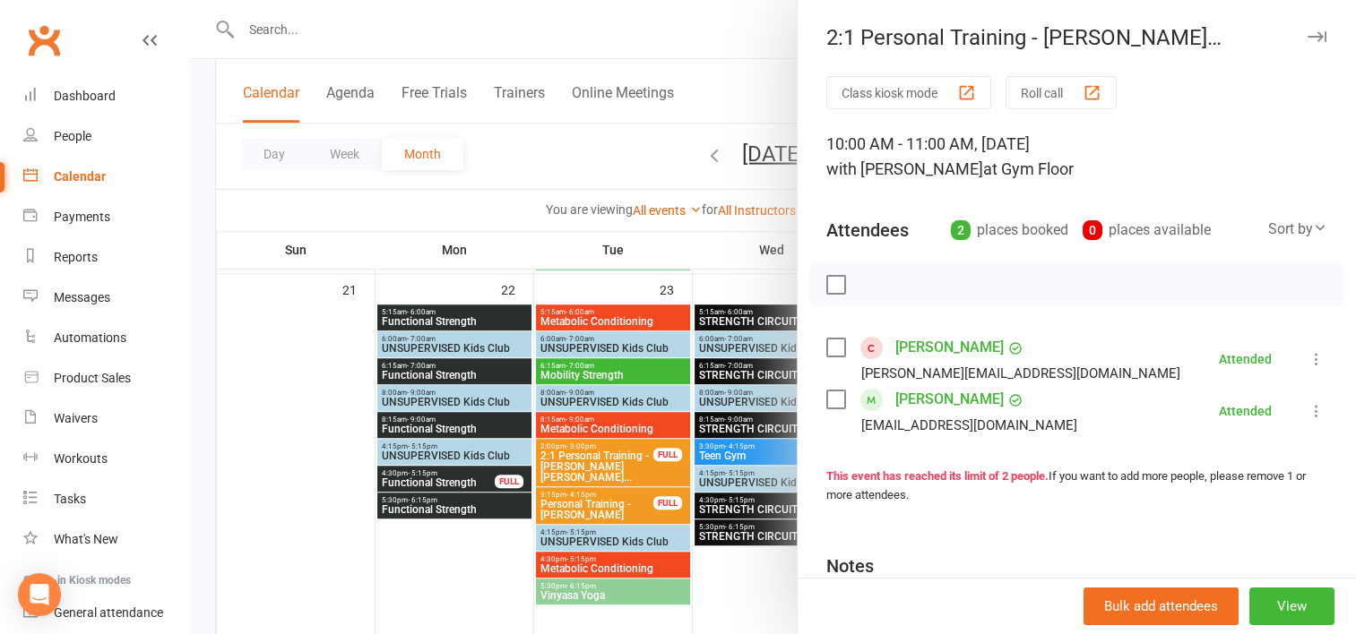
click at [785, 262] on div at bounding box center [773, 317] width 1166 height 634
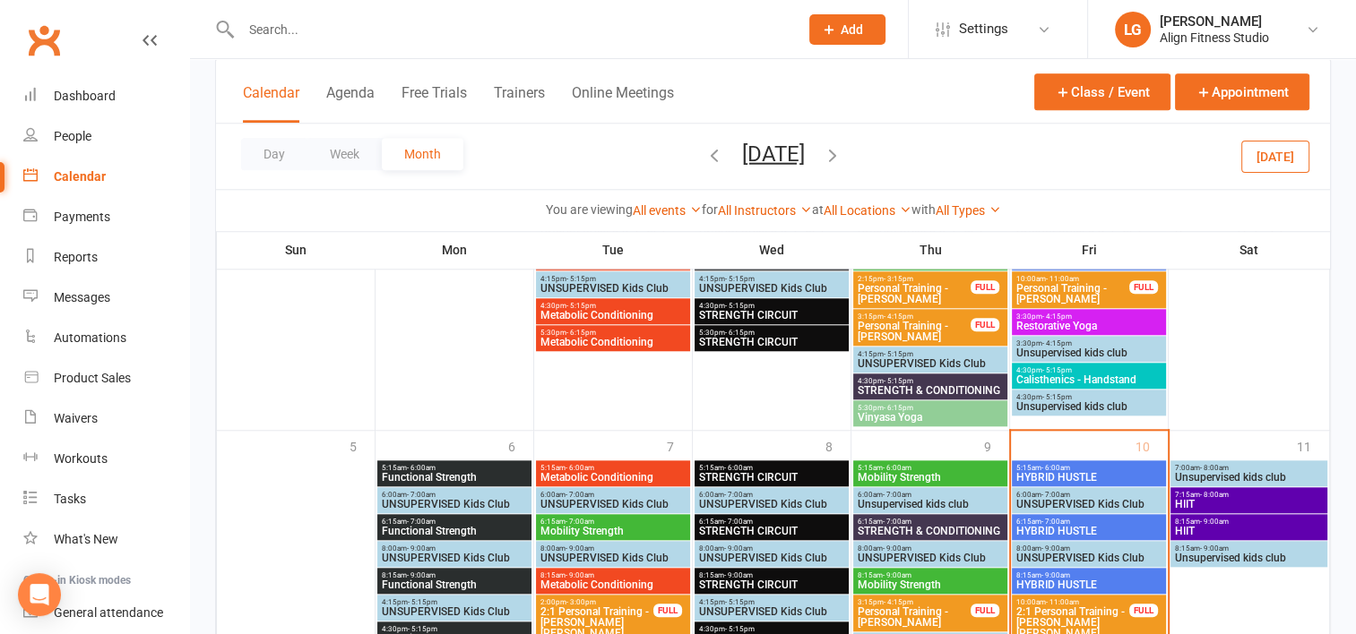
scroll to position [1900, 0]
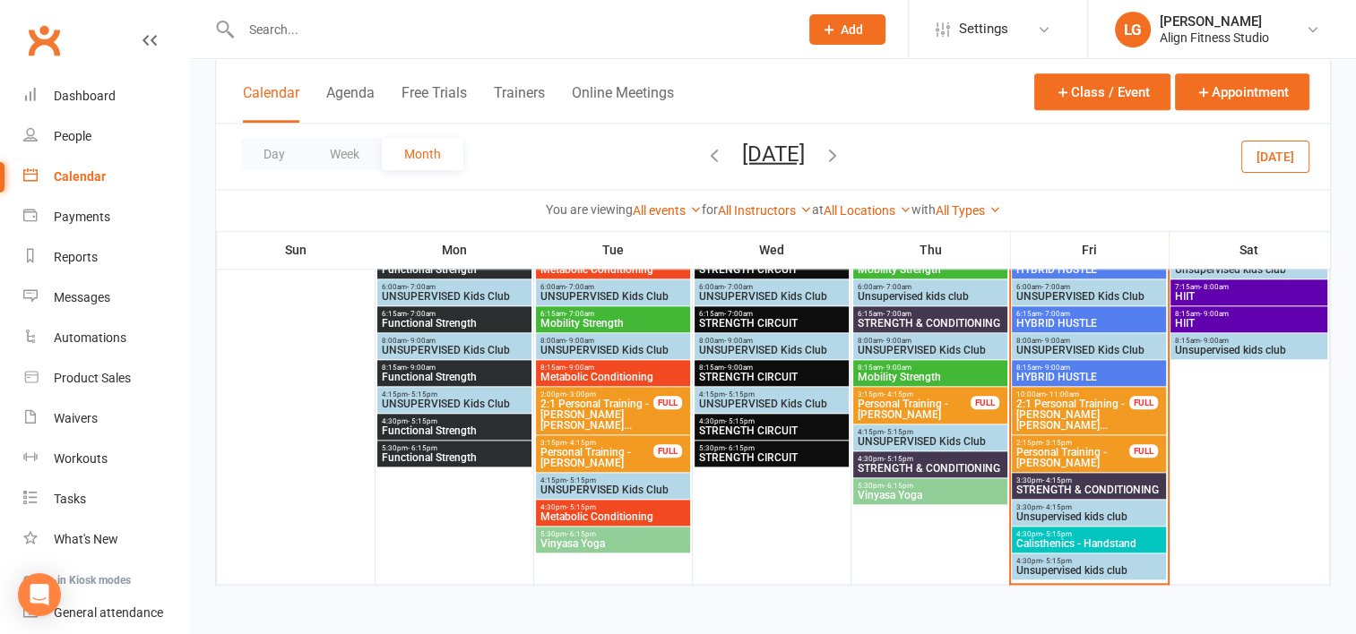
click at [1048, 481] on span "- 4:15pm" at bounding box center [1057, 481] width 30 height 8
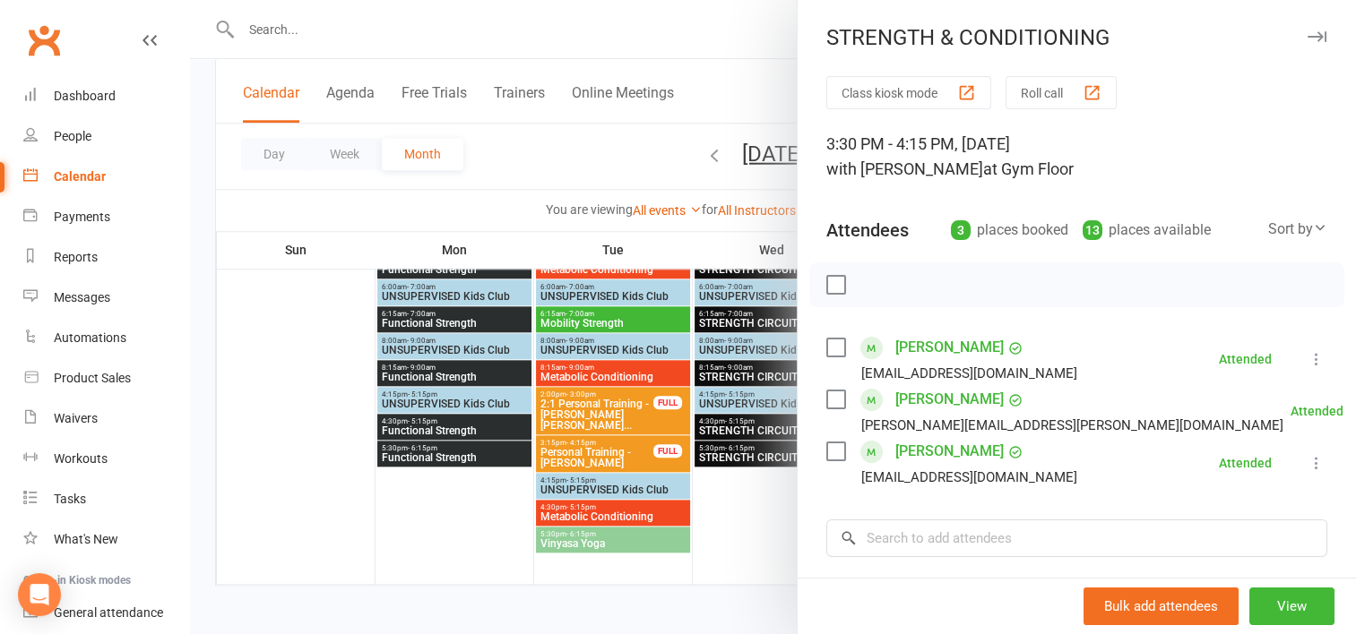
click at [781, 515] on div at bounding box center [773, 317] width 1166 height 634
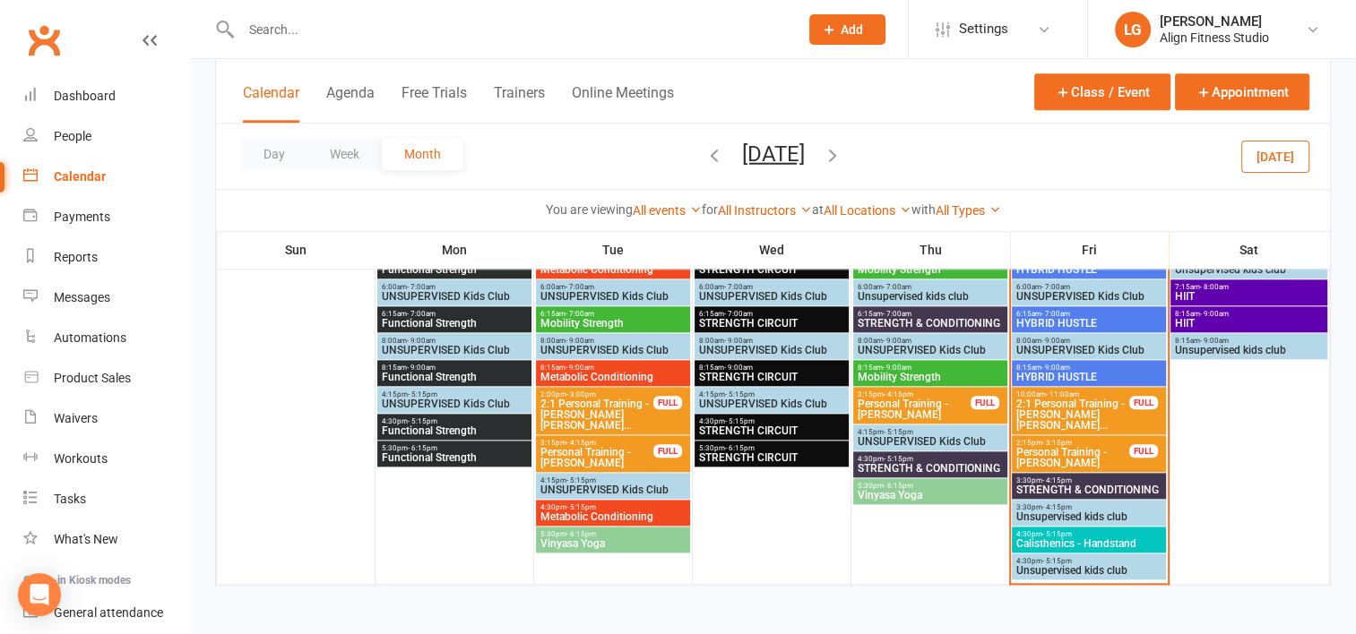
click at [1049, 486] on span "STRENGTH & CONDITIONING" at bounding box center [1088, 490] width 147 height 11
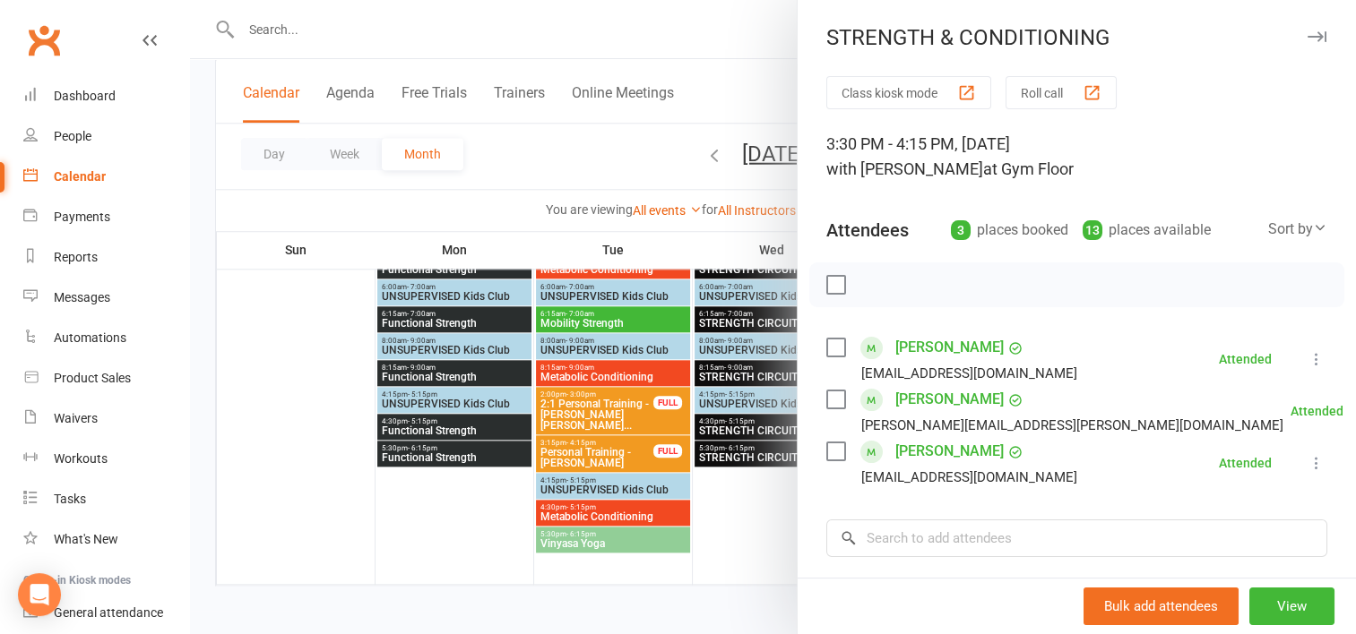
click at [746, 541] on div at bounding box center [773, 317] width 1166 height 634
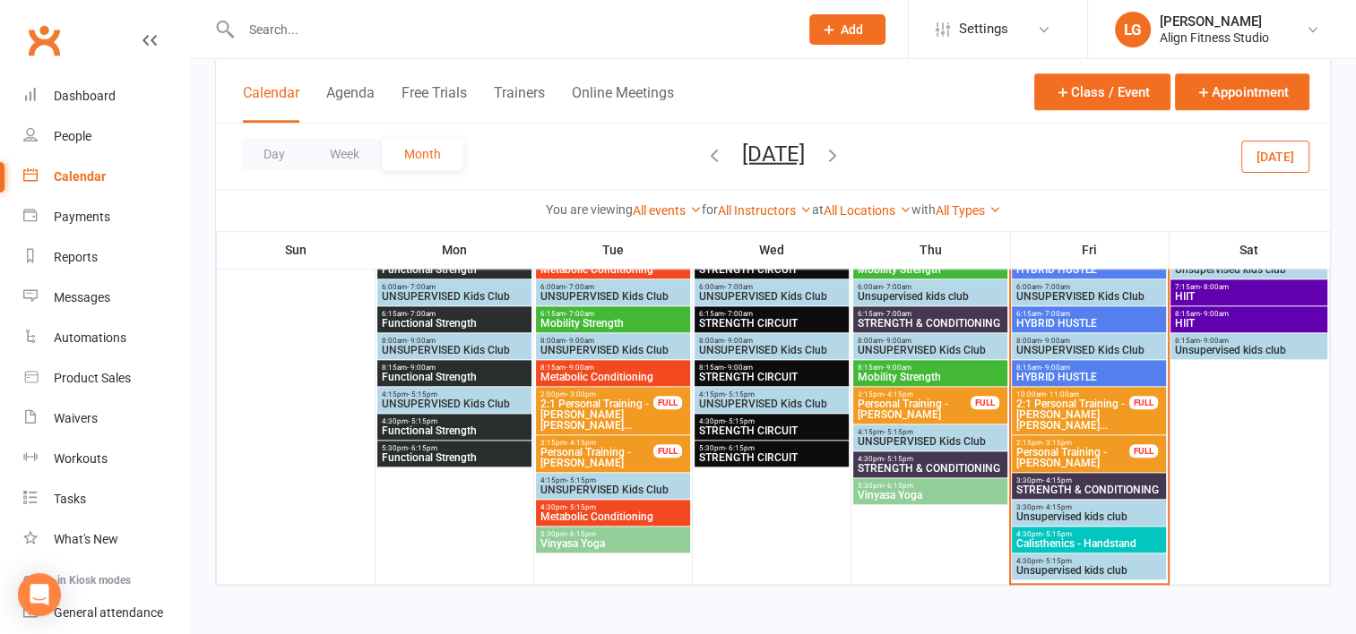
click at [1095, 541] on span "Calisthenics - Handstand" at bounding box center [1088, 544] width 147 height 11
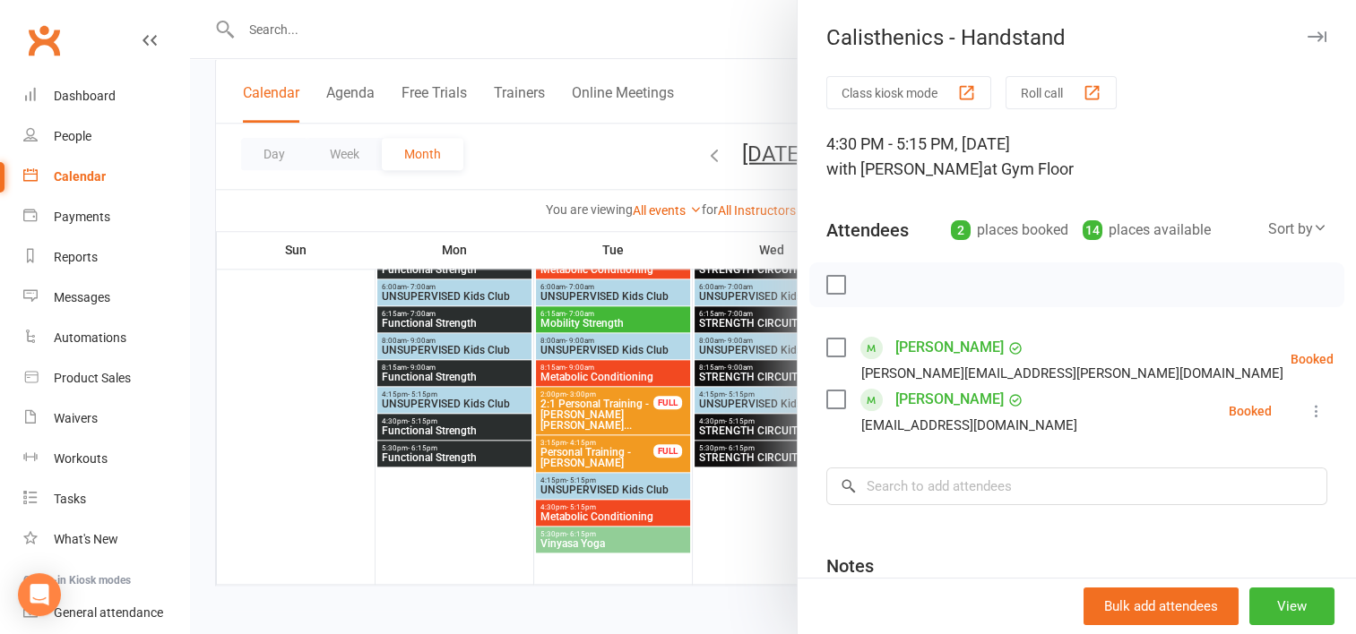
click at [738, 518] on div at bounding box center [773, 317] width 1166 height 634
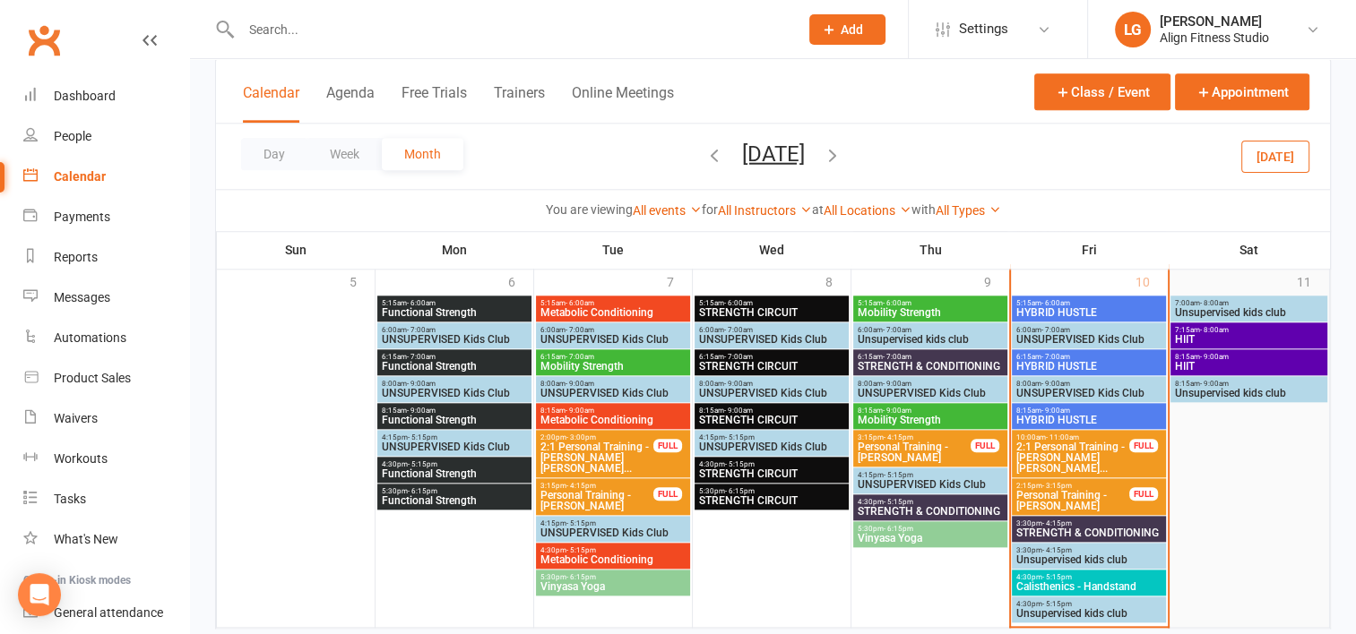
scroll to position [1854, 0]
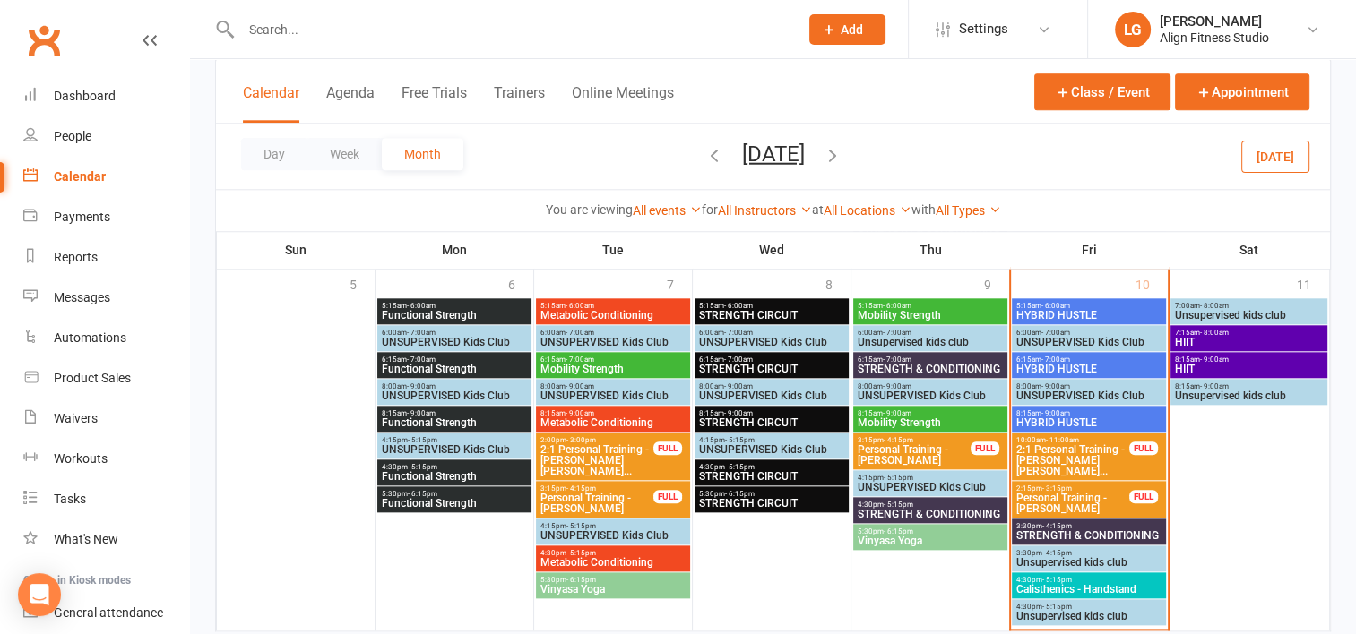
click at [1205, 329] on span "- 8:00am" at bounding box center [1214, 333] width 29 height 8
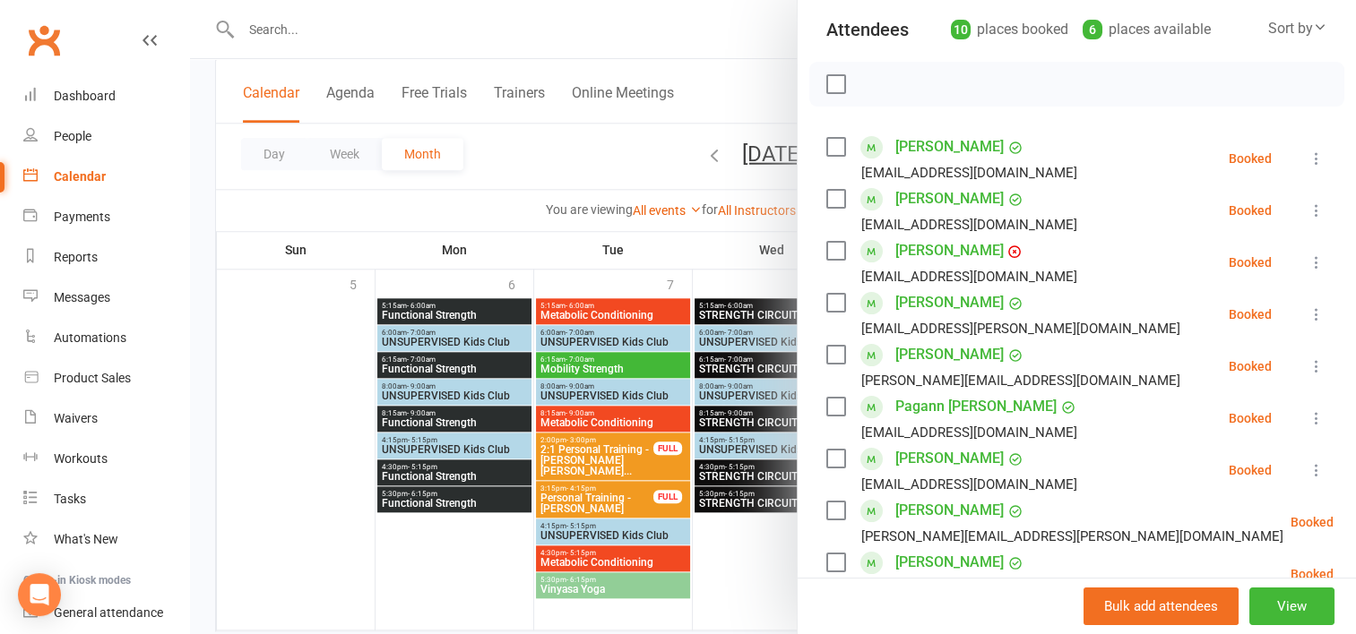
scroll to position [204, 0]
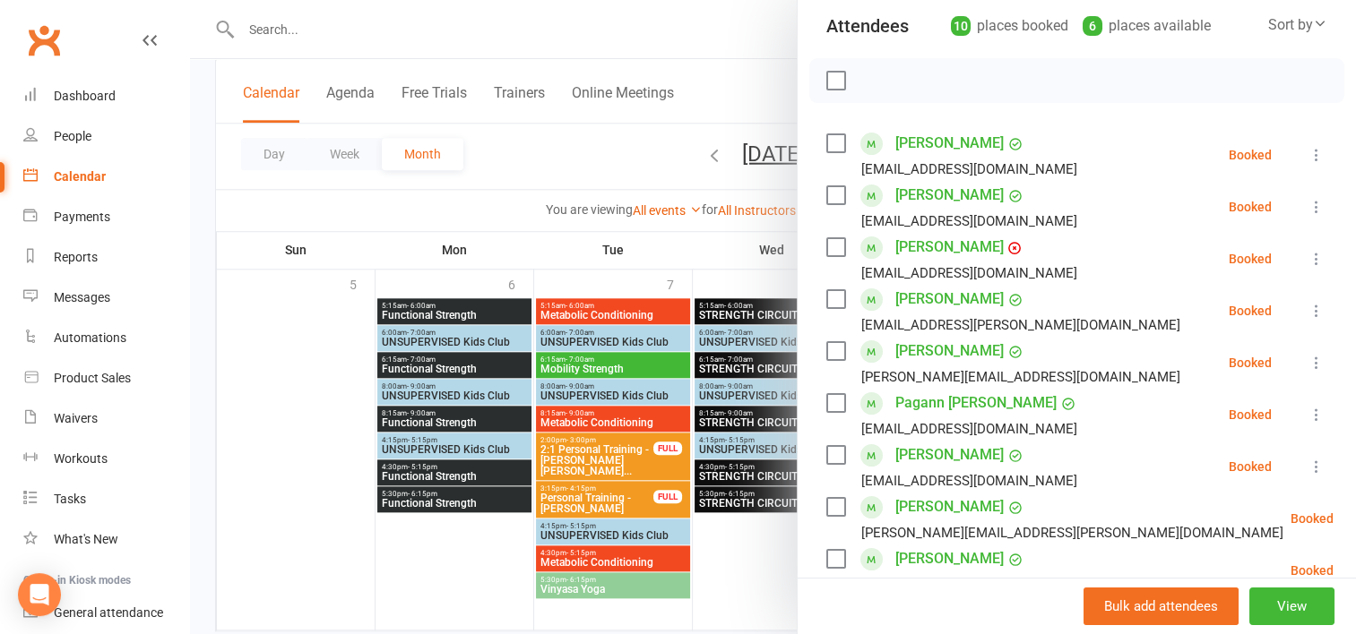
click at [910, 251] on link "[PERSON_NAME]" at bounding box center [949, 247] width 108 height 29
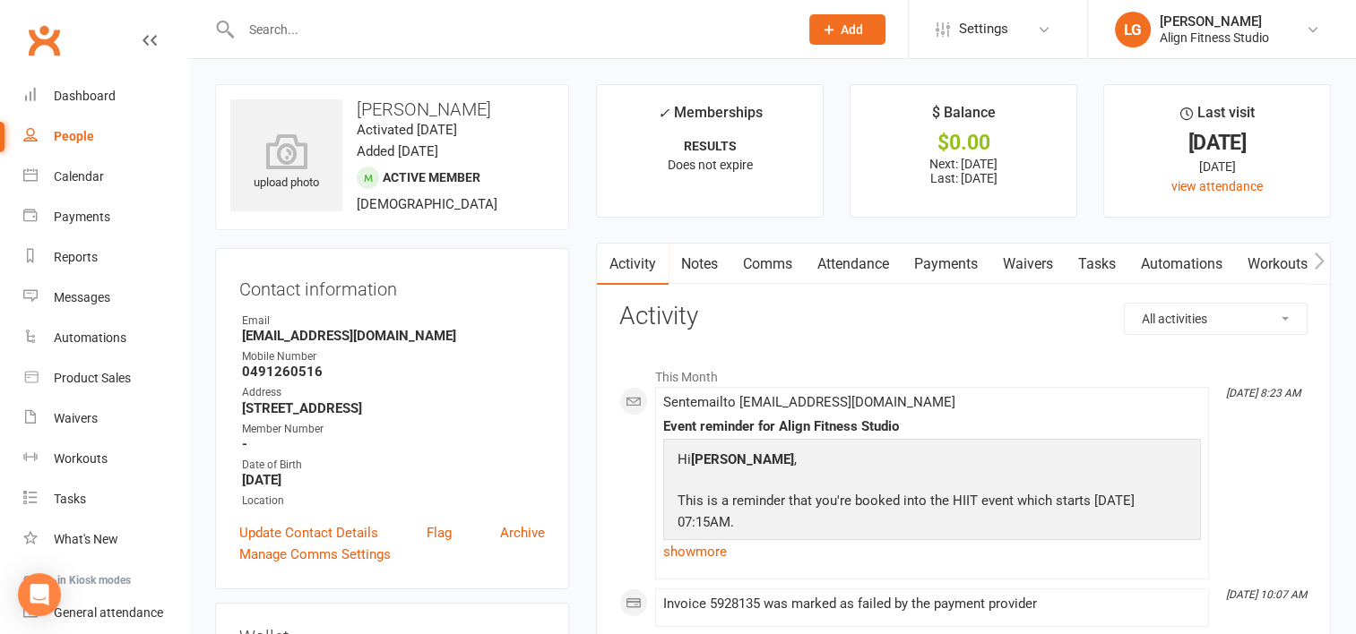
click at [935, 268] on link "Payments" at bounding box center [946, 264] width 89 height 41
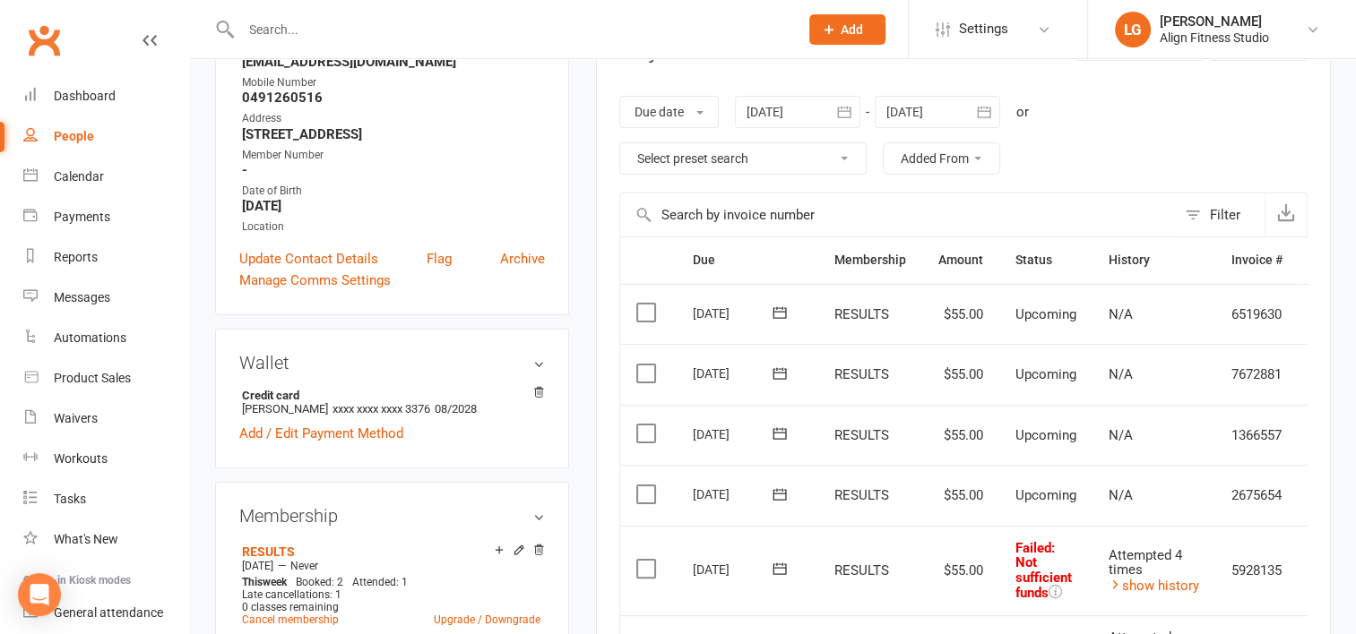
scroll to position [0, 47]
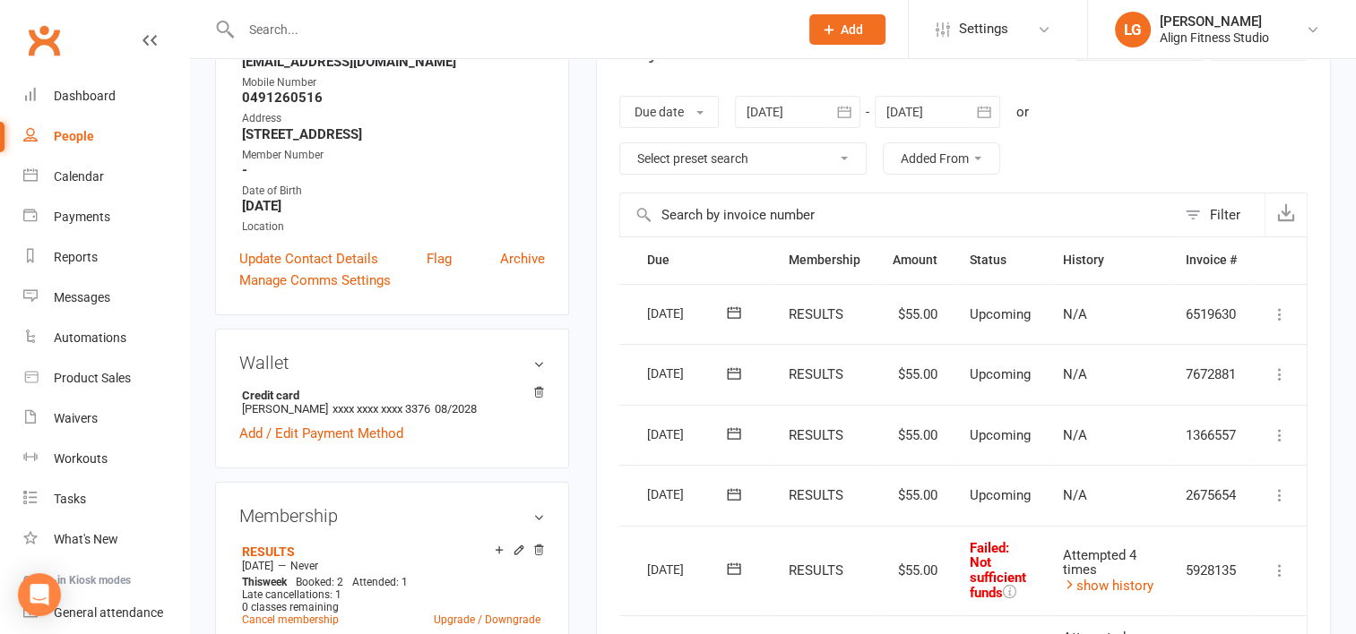
click at [1277, 569] on icon at bounding box center [1280, 571] width 18 height 18
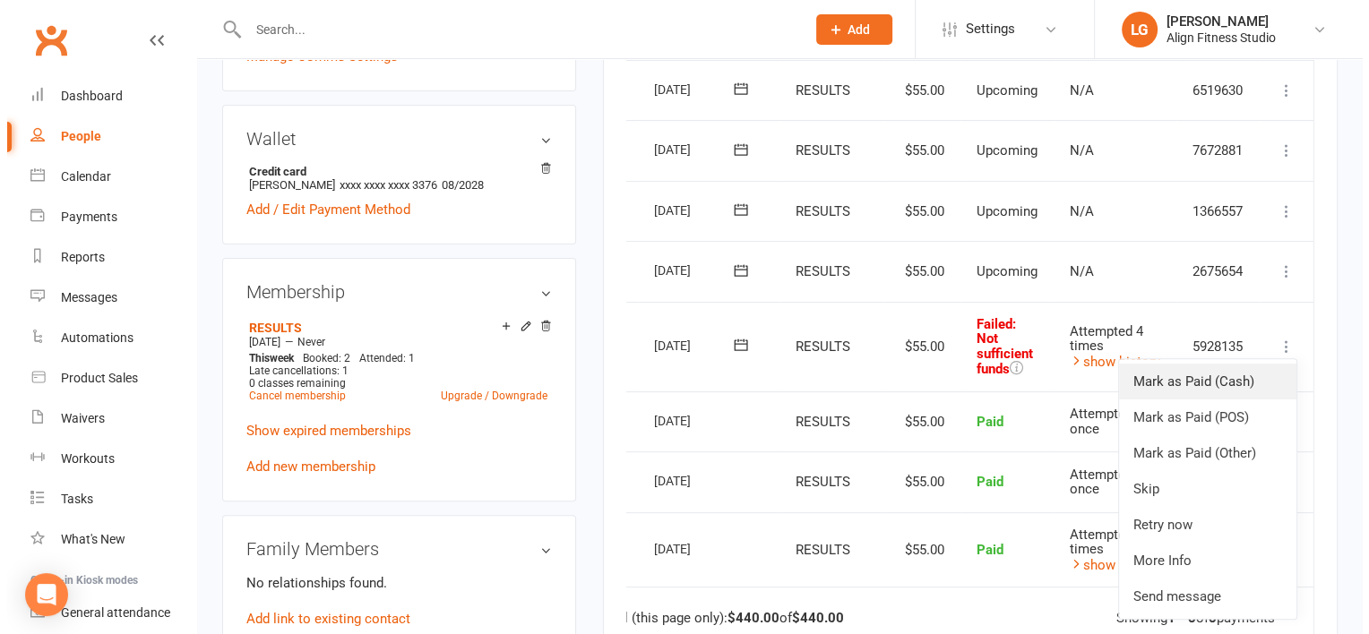
scroll to position [499, 0]
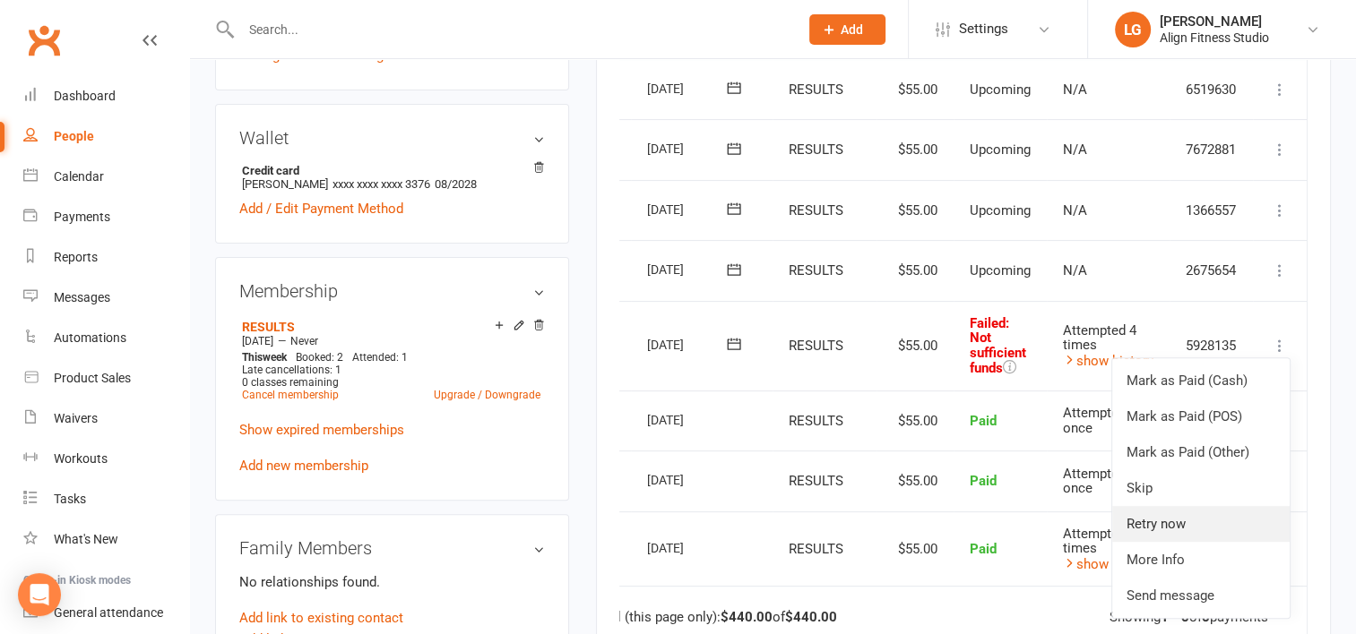
click at [1166, 510] on link "Retry now" at bounding box center [1200, 524] width 177 height 36
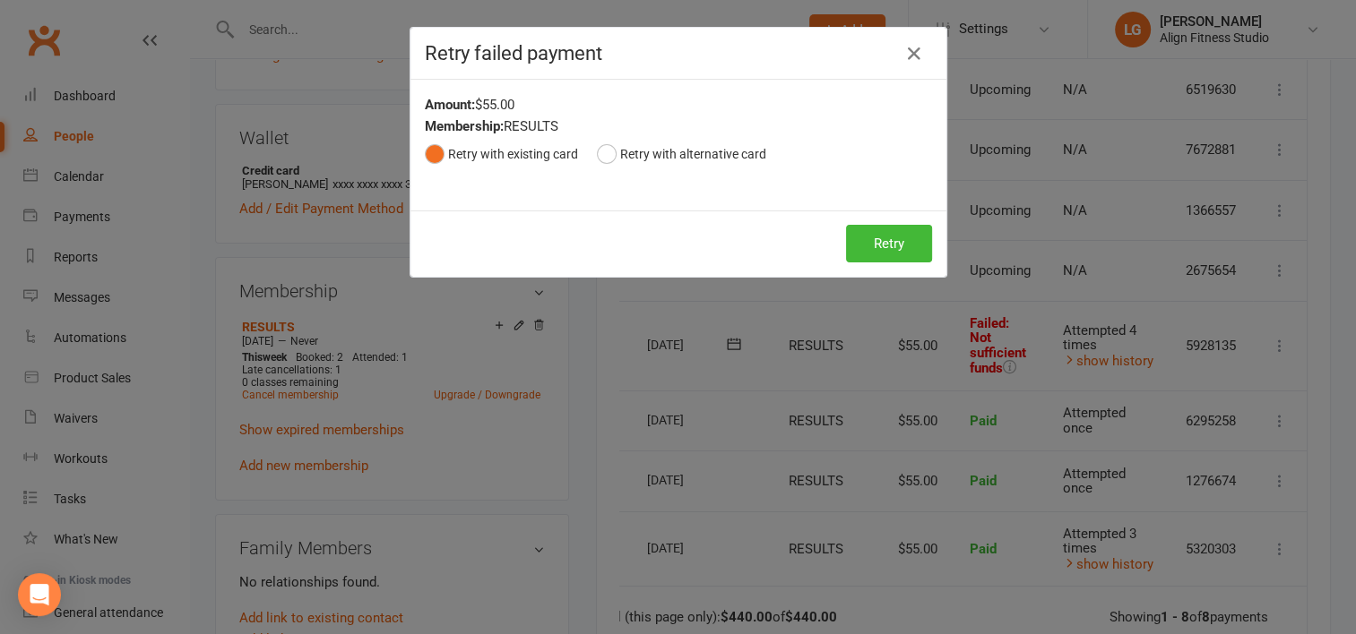
scroll to position [0, 39]
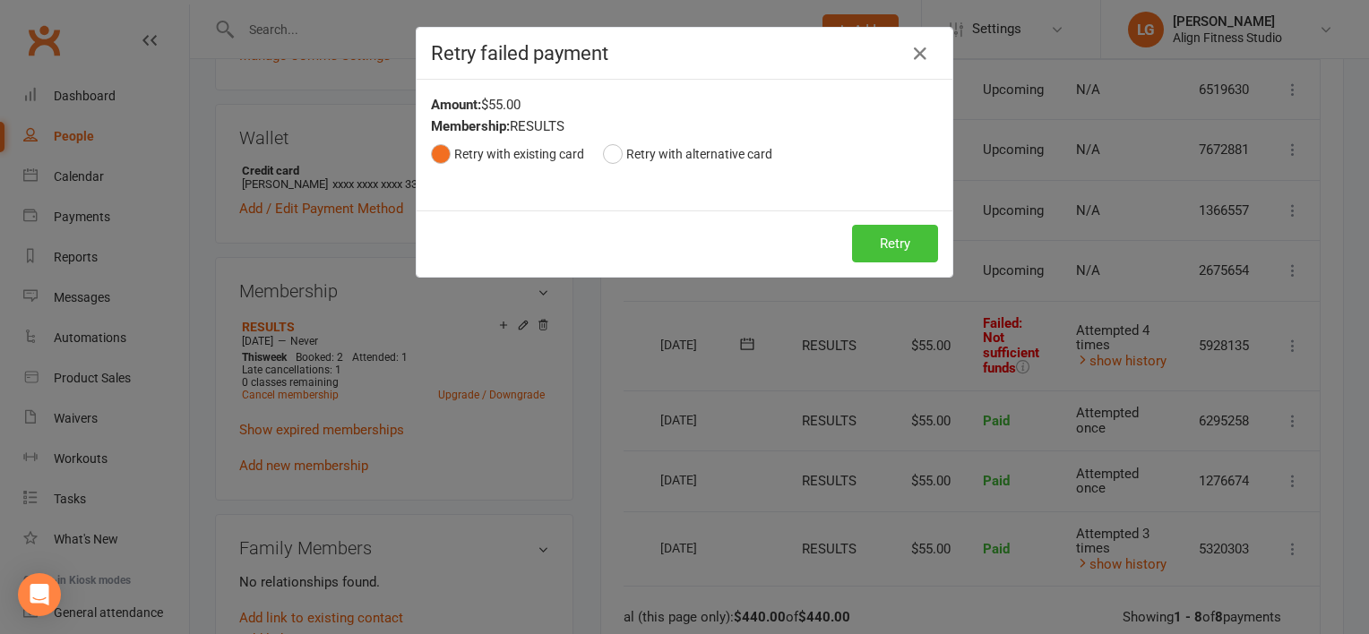
click at [910, 249] on button "Retry" at bounding box center [895, 244] width 86 height 38
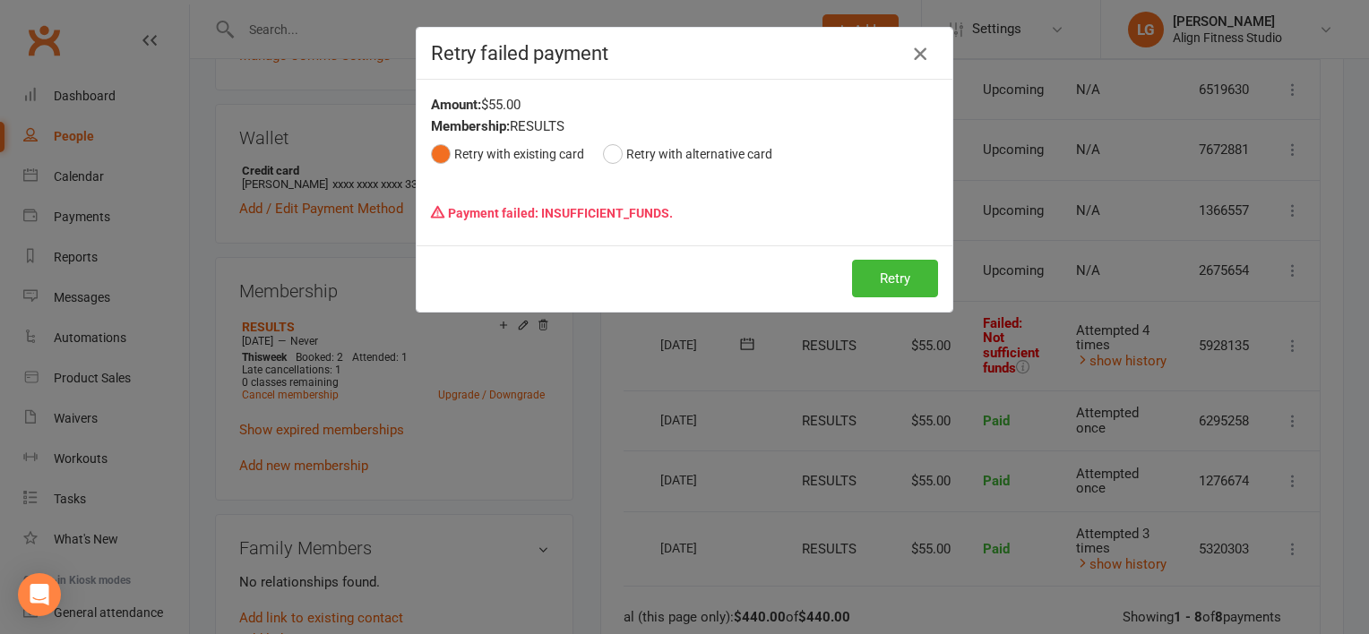
click at [916, 55] on icon "button" at bounding box center [921, 54] width 22 height 22
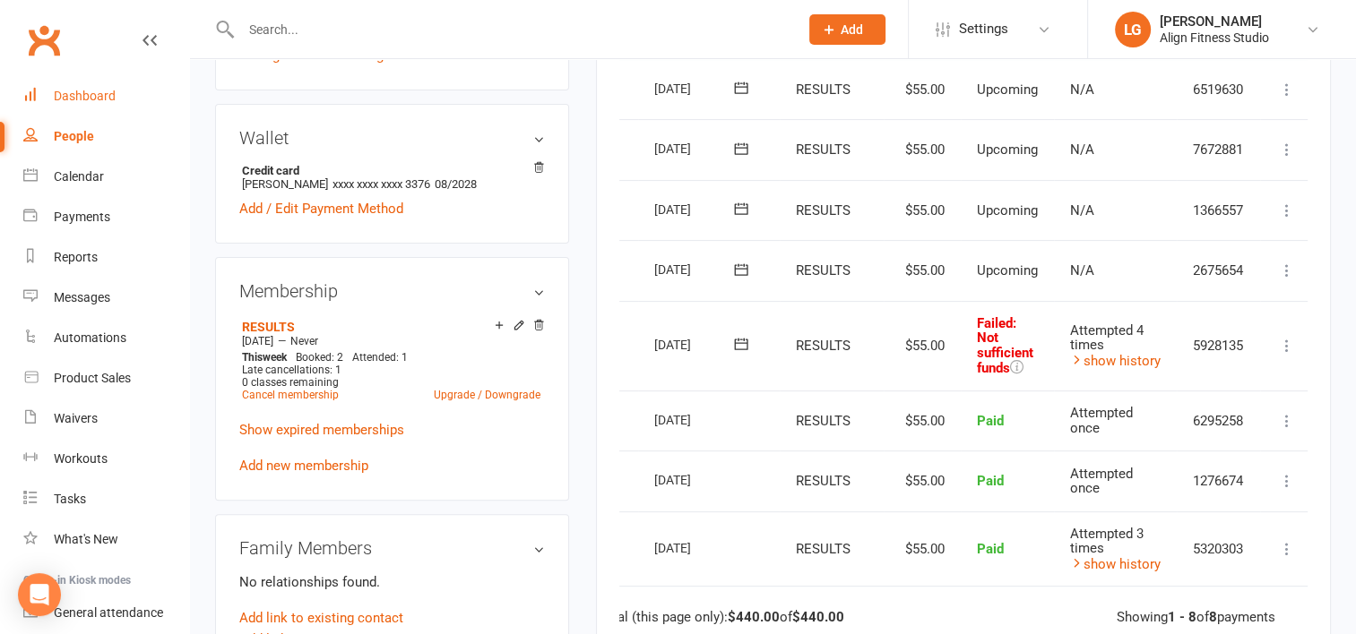
click at [94, 99] on div "Dashboard" at bounding box center [85, 96] width 62 height 14
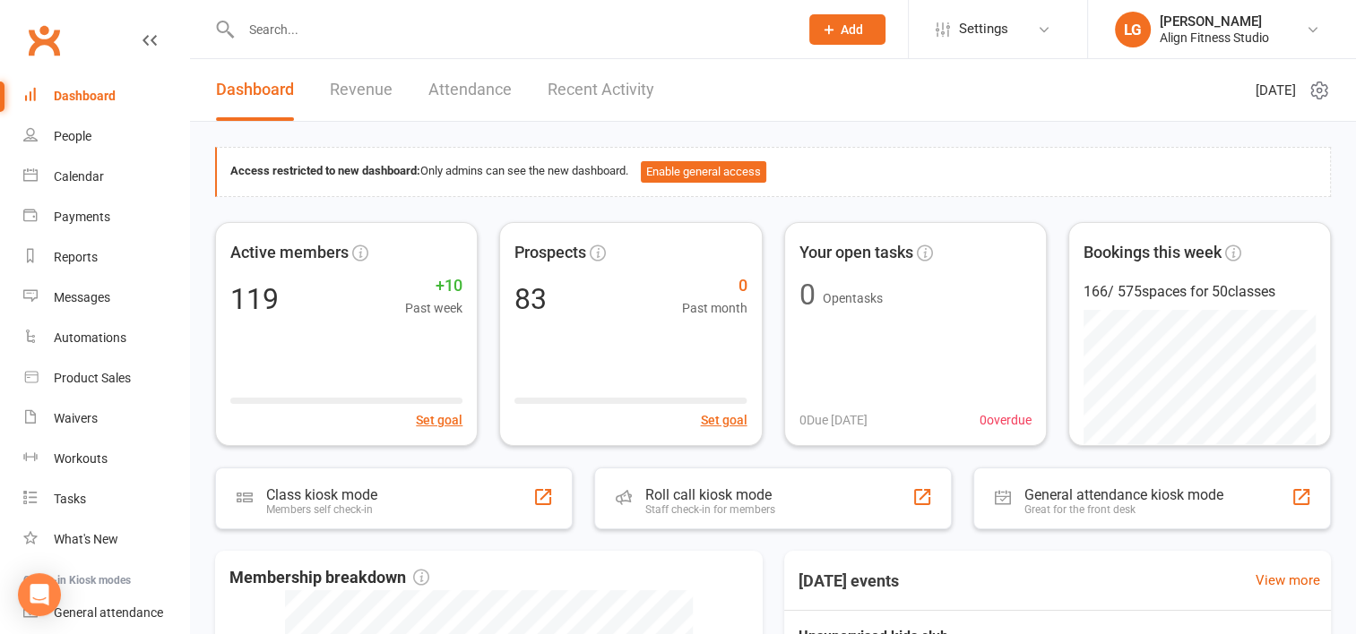
click at [469, 90] on link "Attendance" at bounding box center [469, 90] width 83 height 62
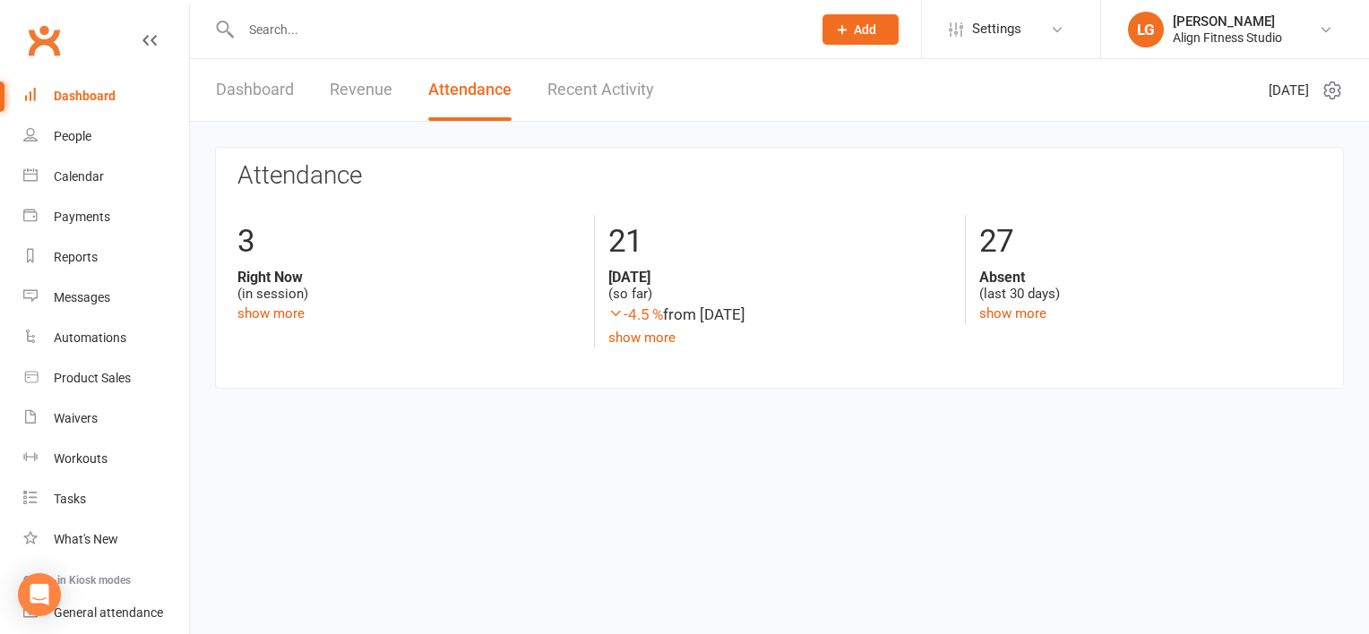
click at [349, 97] on link "Revenue" at bounding box center [361, 90] width 63 height 62
